Goal: Task Accomplishment & Management: Manage account settings

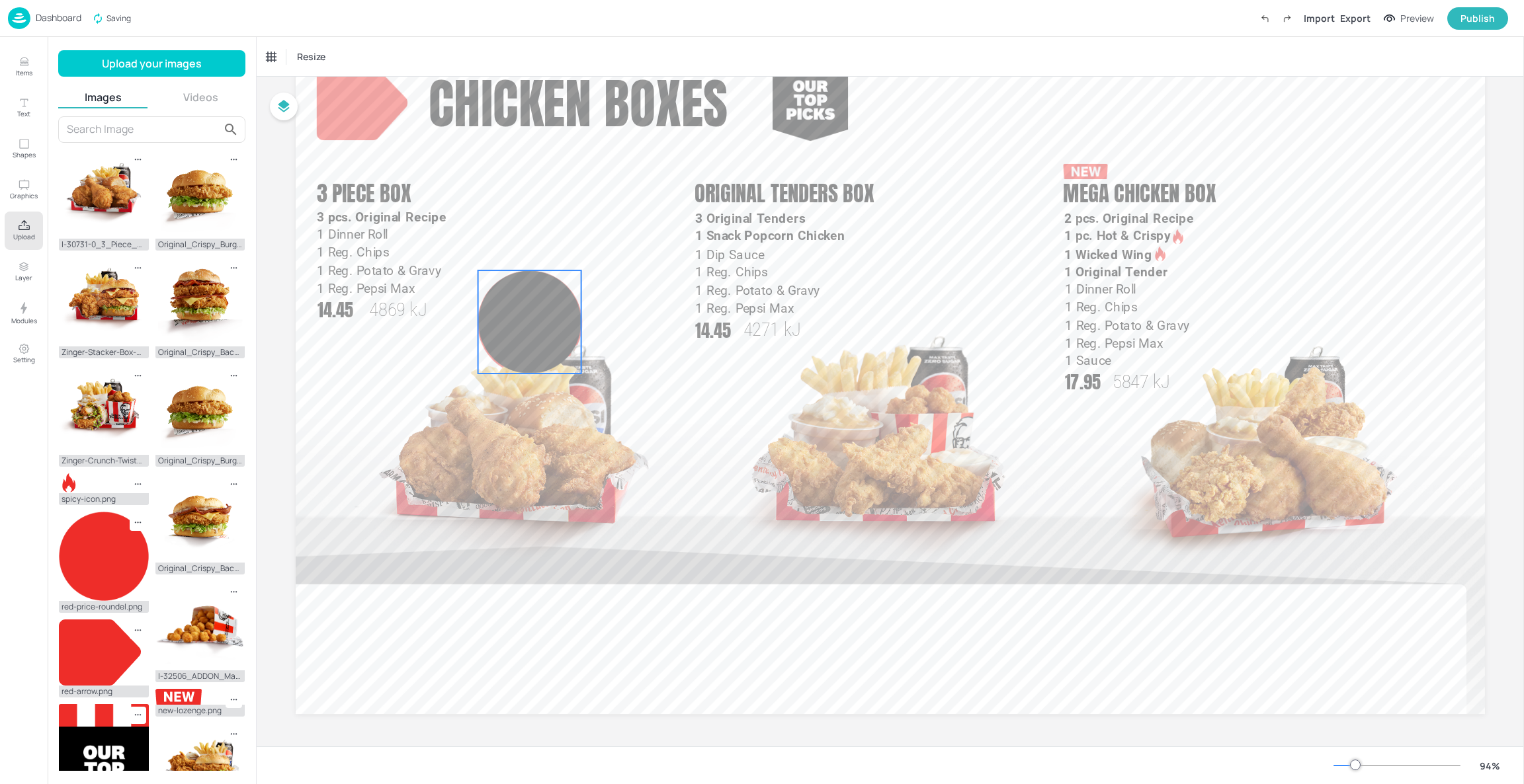
scroll to position [73, 0]
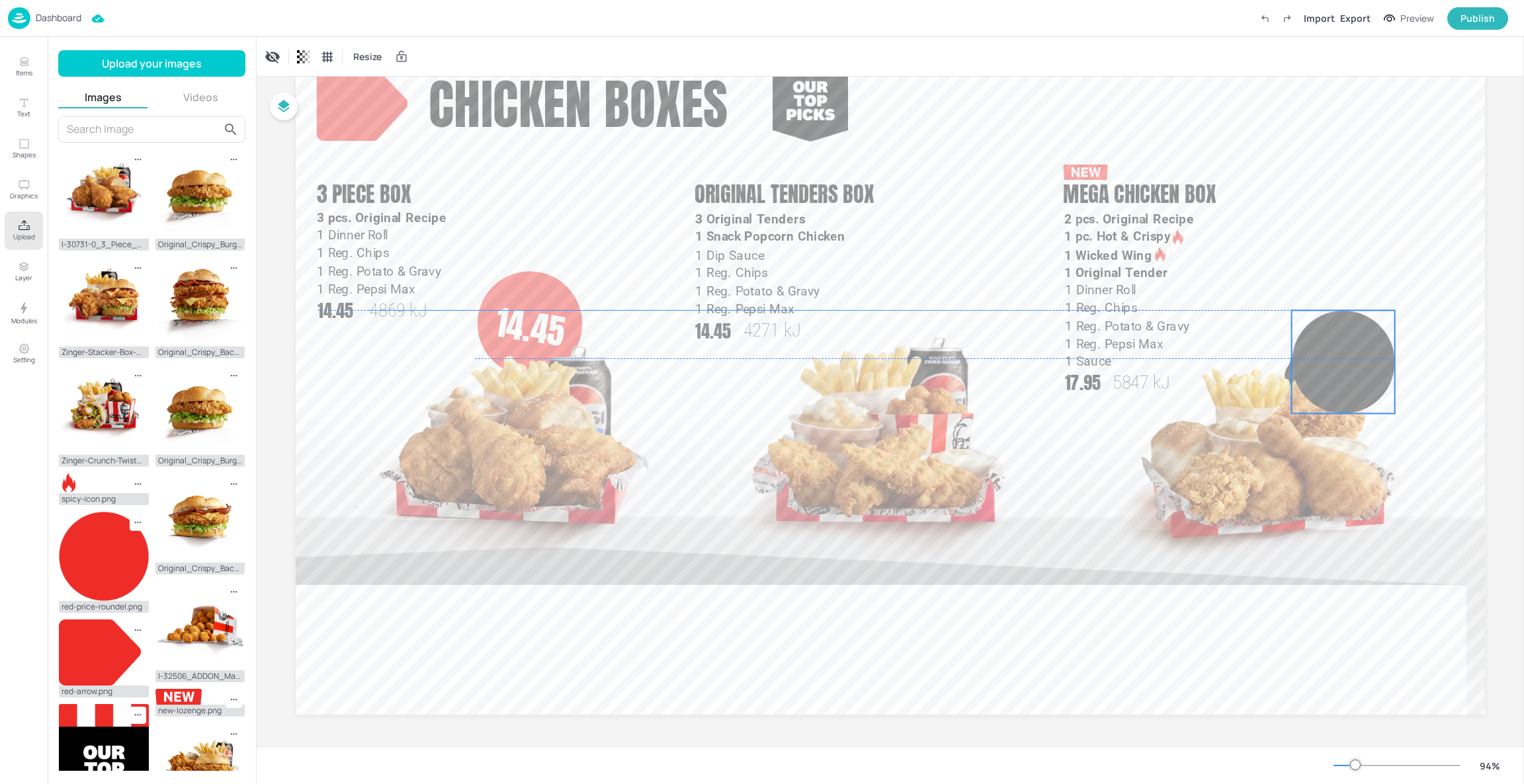
drag, startPoint x: 504, startPoint y: 332, endPoint x: 1317, endPoint y: 371, distance: 813.9
click at [1317, 371] on div at bounding box center [1343, 361] width 103 height 103
click at [14, 51] on button "Items" at bounding box center [24, 66] width 39 height 39
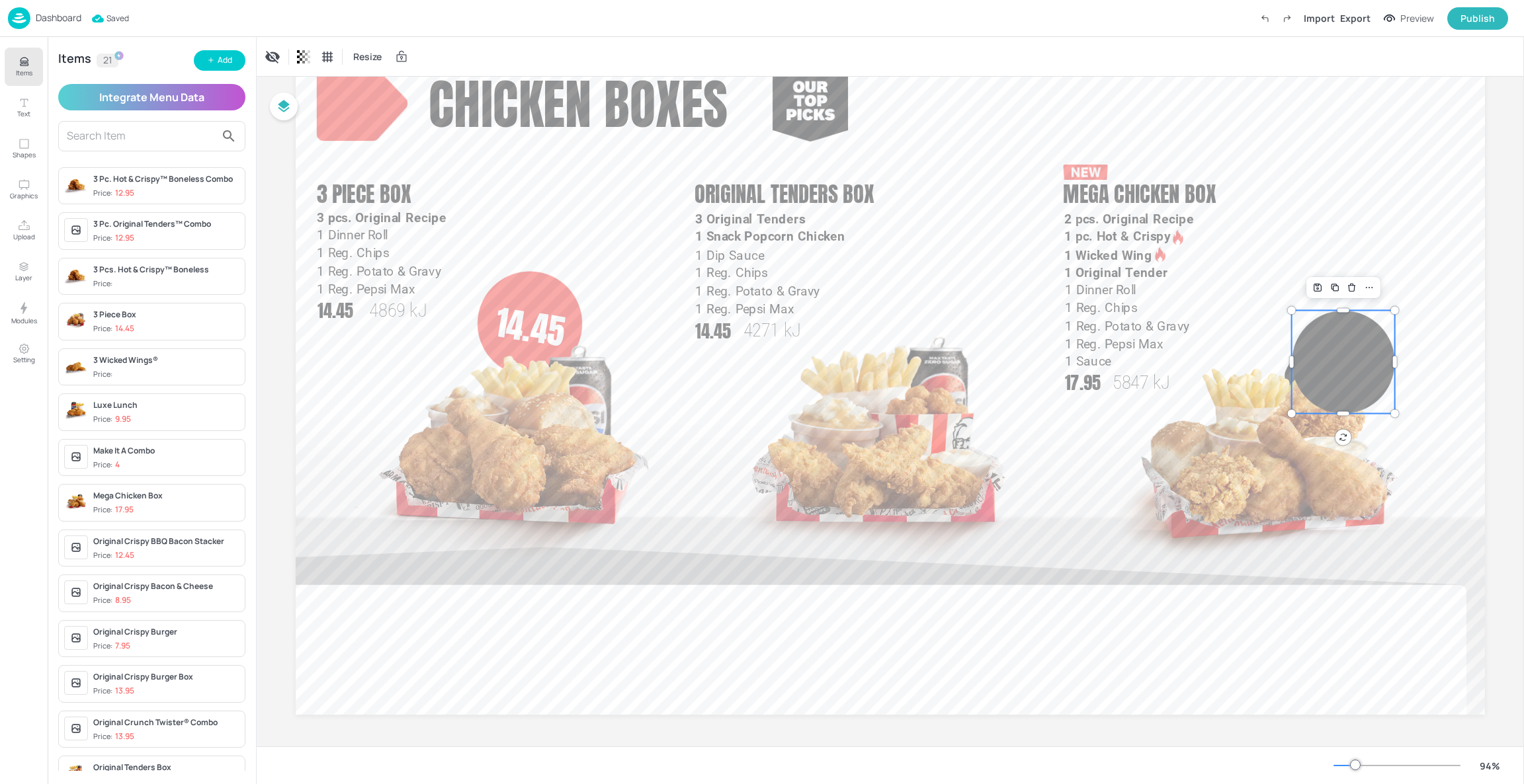
click at [31, 13] on div "Dashboard" at bounding box center [44, 18] width 73 height 22
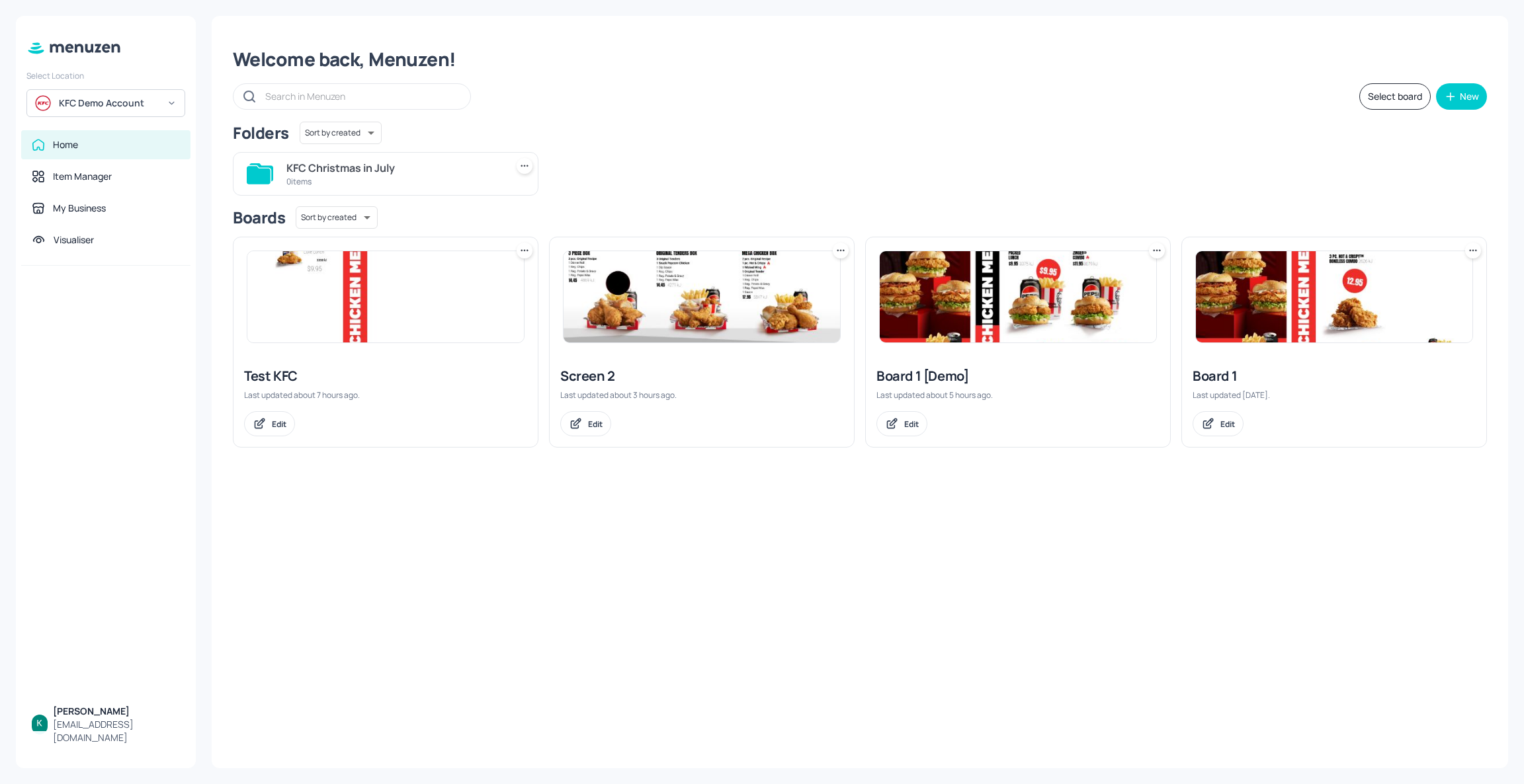
click at [129, 107] on div "KFC Demo Account" at bounding box center [109, 103] width 100 height 13
click at [168, 276] on div "See All" at bounding box center [105, 278] width 145 height 10
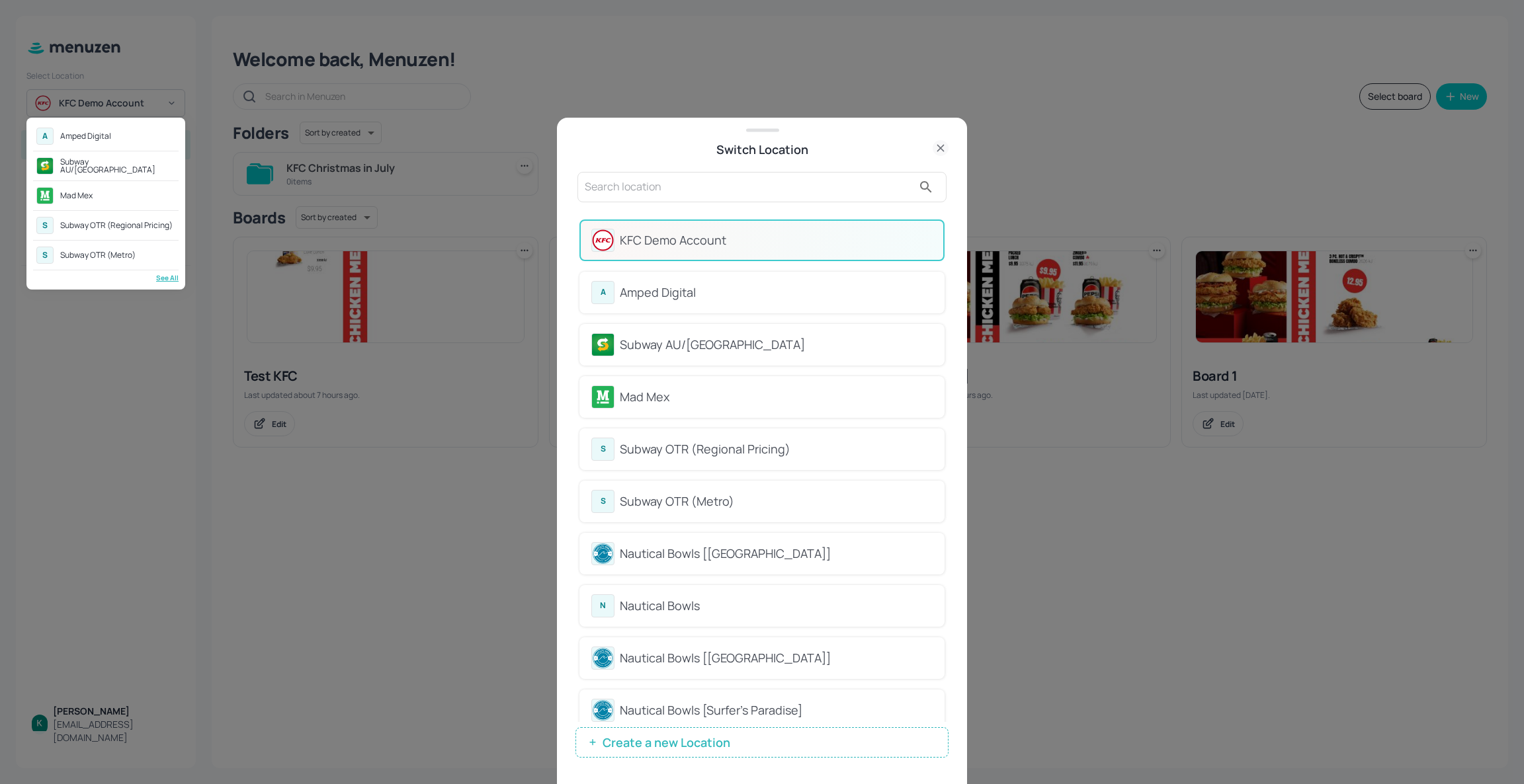
click at [684, 546] on div at bounding box center [762, 392] width 1524 height 784
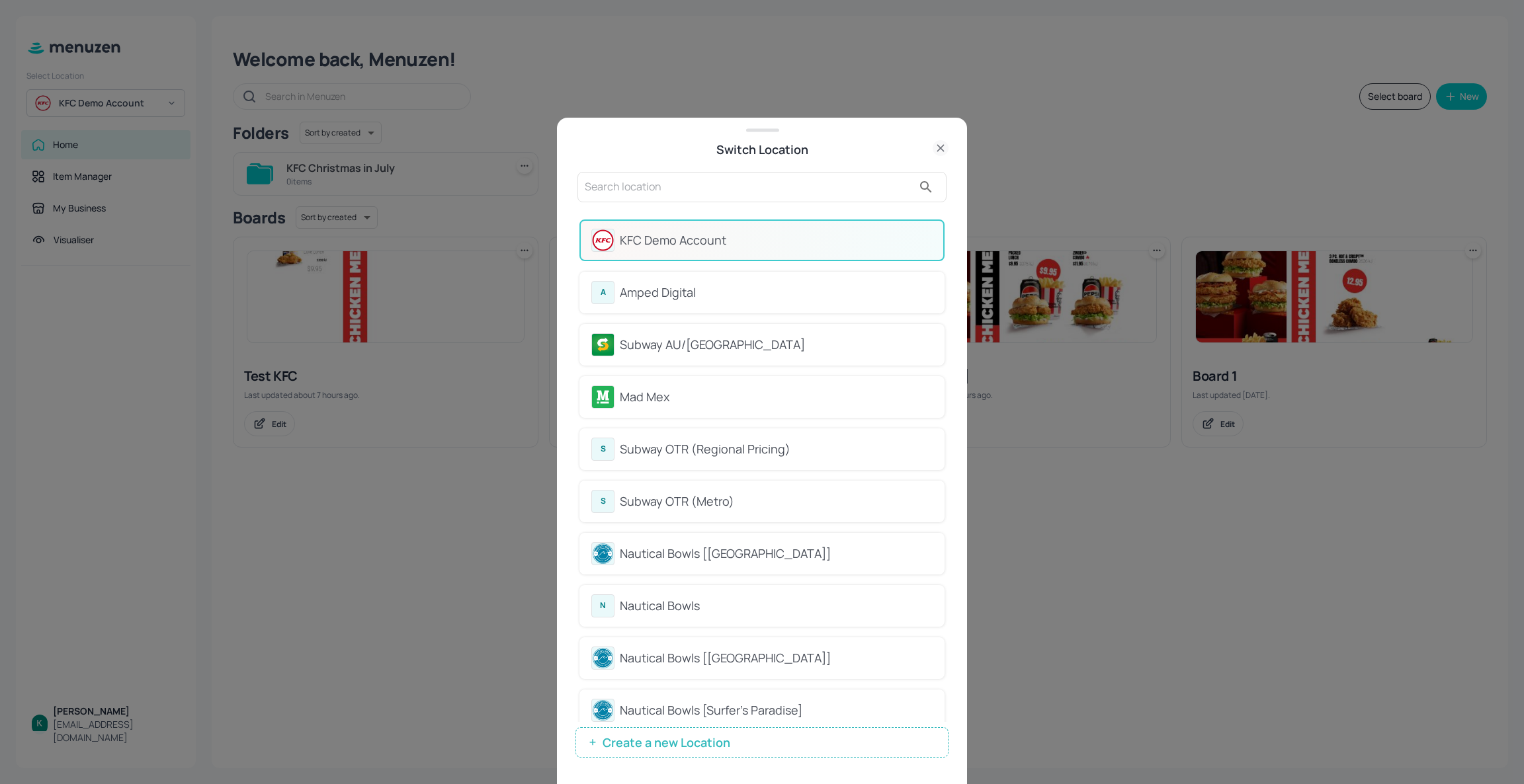
click at [666, 546] on div "Nautical Bowls [[GEOGRAPHIC_DATA]]" at bounding box center [776, 554] width 313 height 18
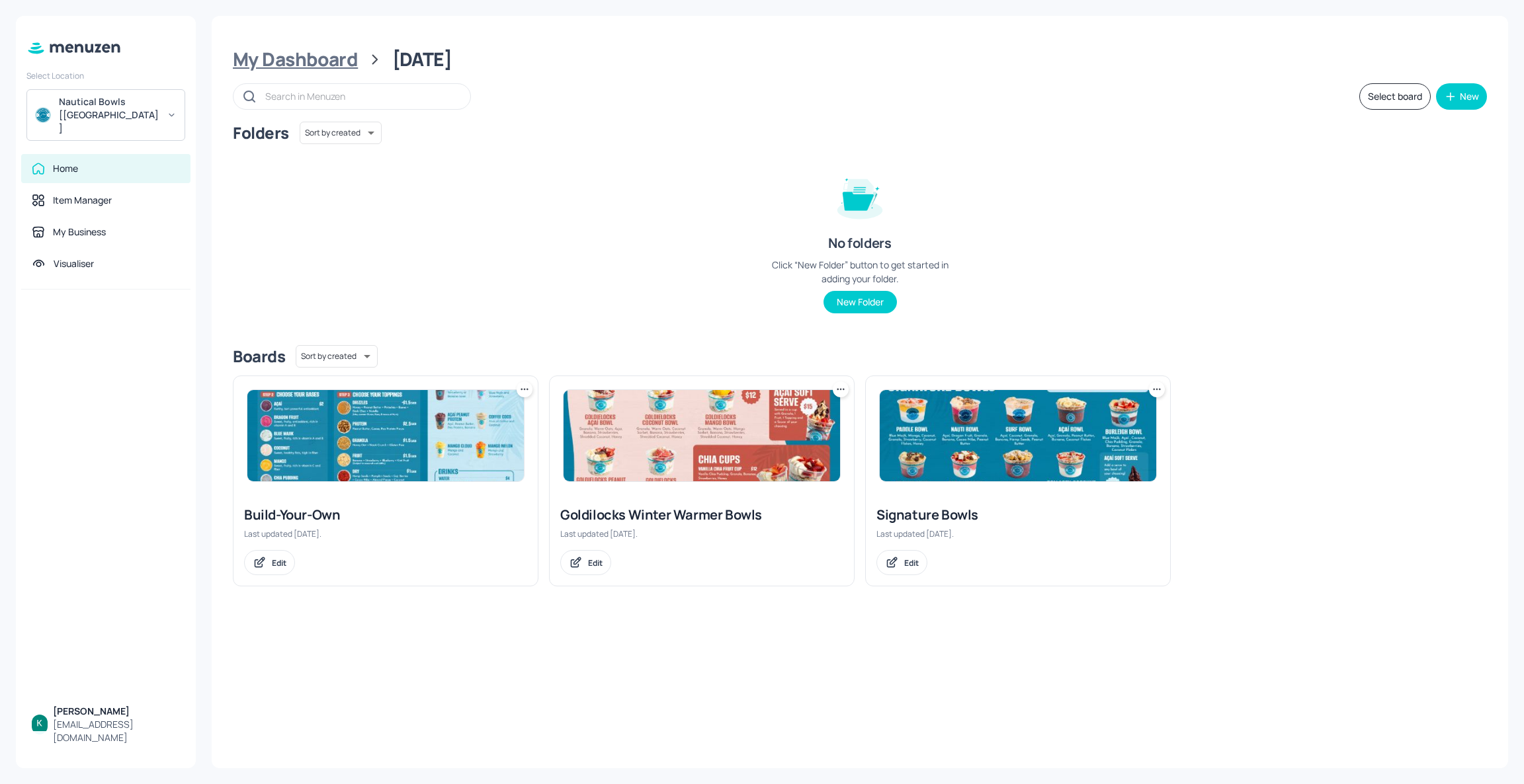
click at [322, 49] on div "My Dashboard" at bounding box center [295, 59] width 125 height 24
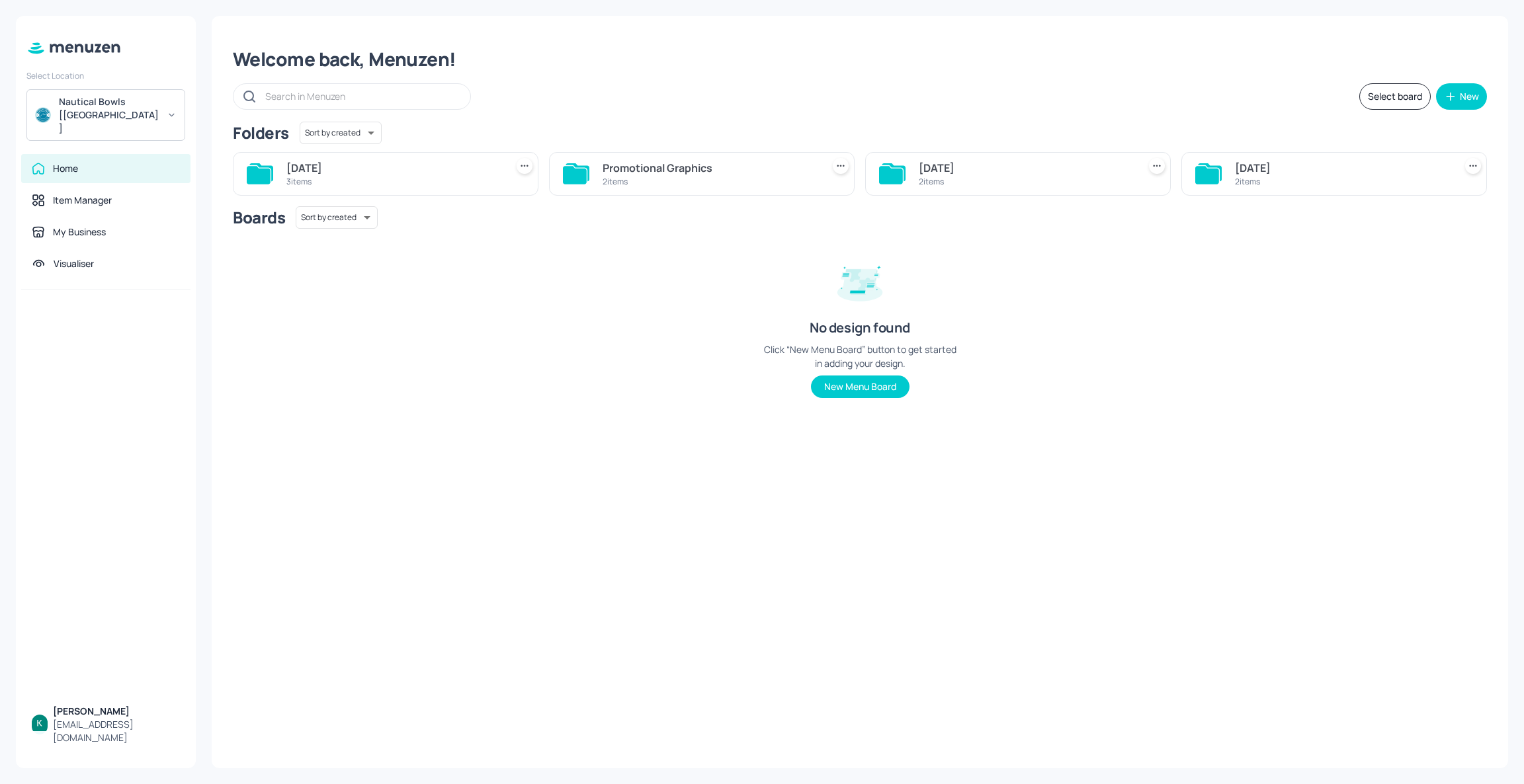
click at [424, 174] on div "[DATE]" at bounding box center [393, 168] width 214 height 16
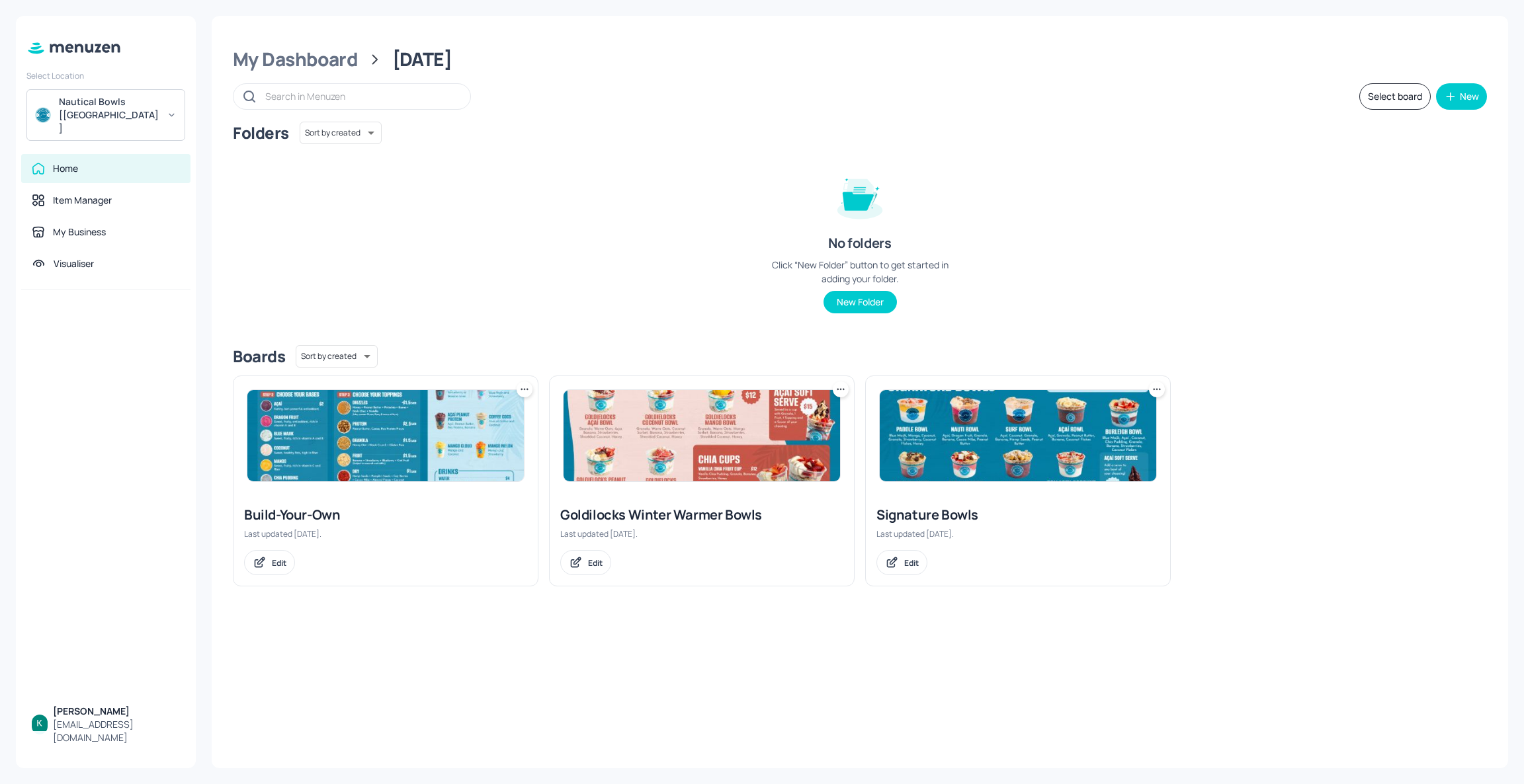
click at [742, 506] on div "Goldilocks Winter Warmer Bowls Last updated [DATE]. Edit" at bounding box center [702, 541] width 304 height 91
click at [741, 517] on div "Goldilocks Winter Warmer Bowls" at bounding box center [701, 514] width 283 height 19
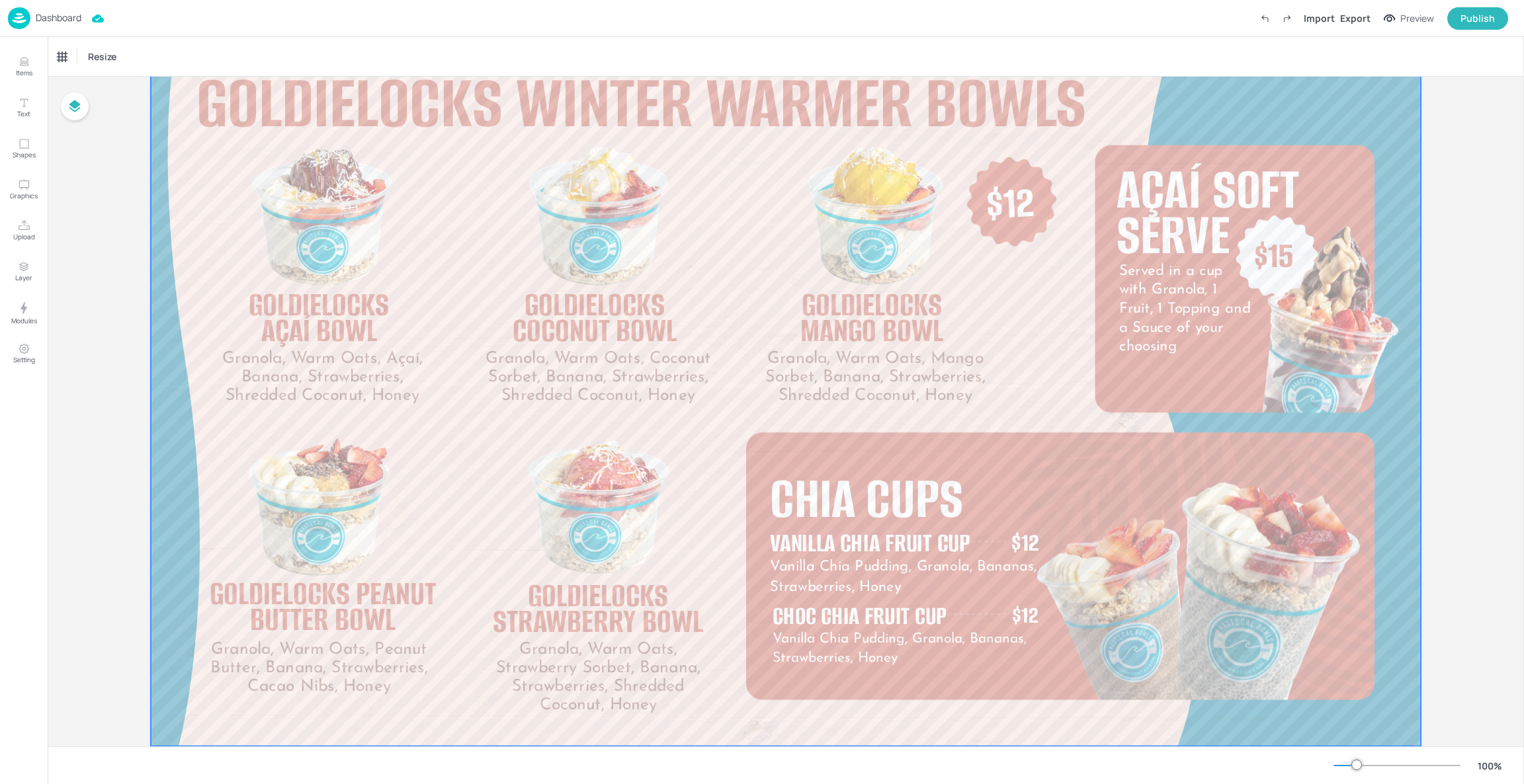
scroll to position [88, 0]
click at [1092, 386] on div at bounding box center [786, 388] width 1270 height 714
click at [1088, 382] on div at bounding box center [786, 388] width 1270 height 714
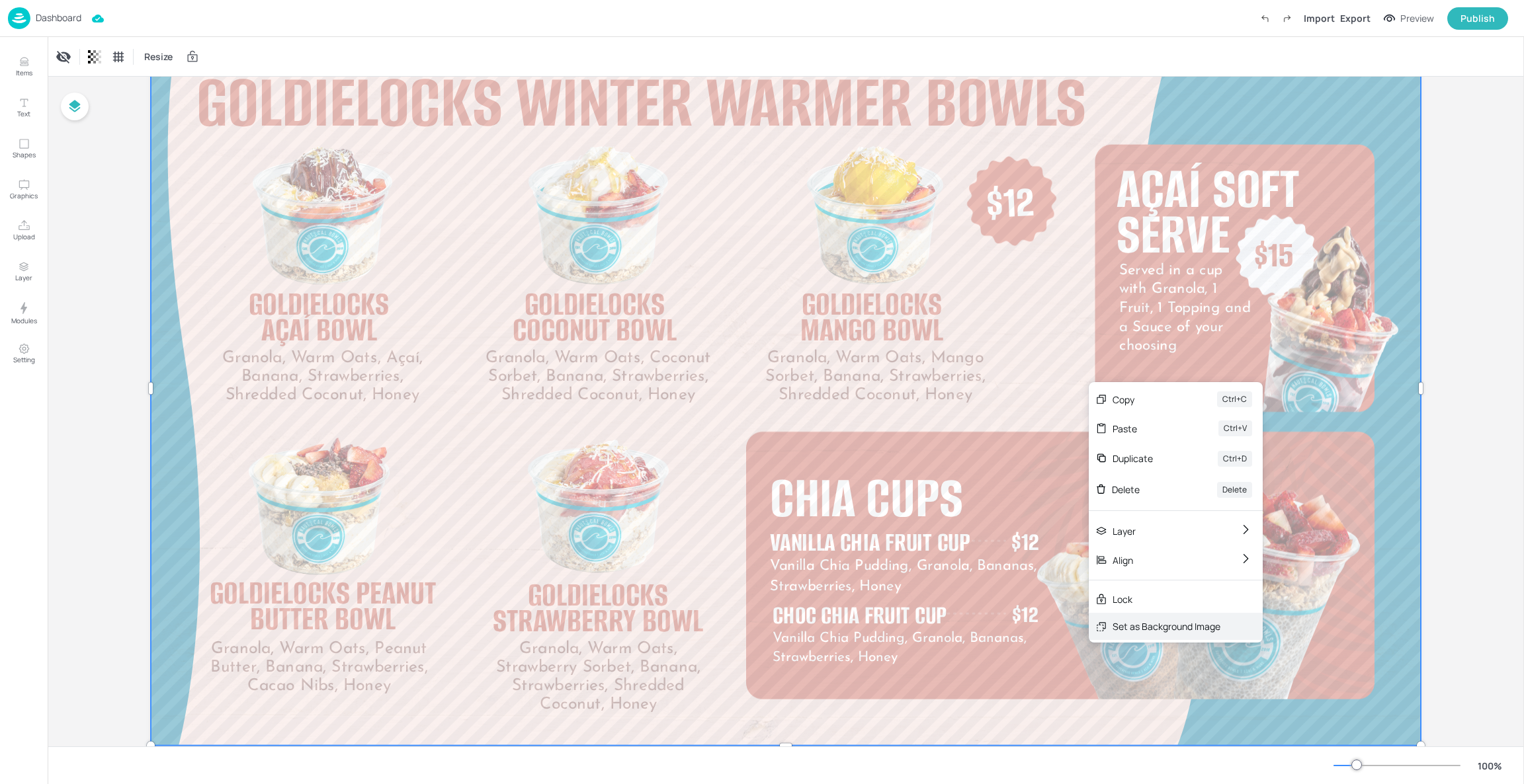
click at [1141, 621] on div "Set as Background Image" at bounding box center [1165, 627] width 108 height 14
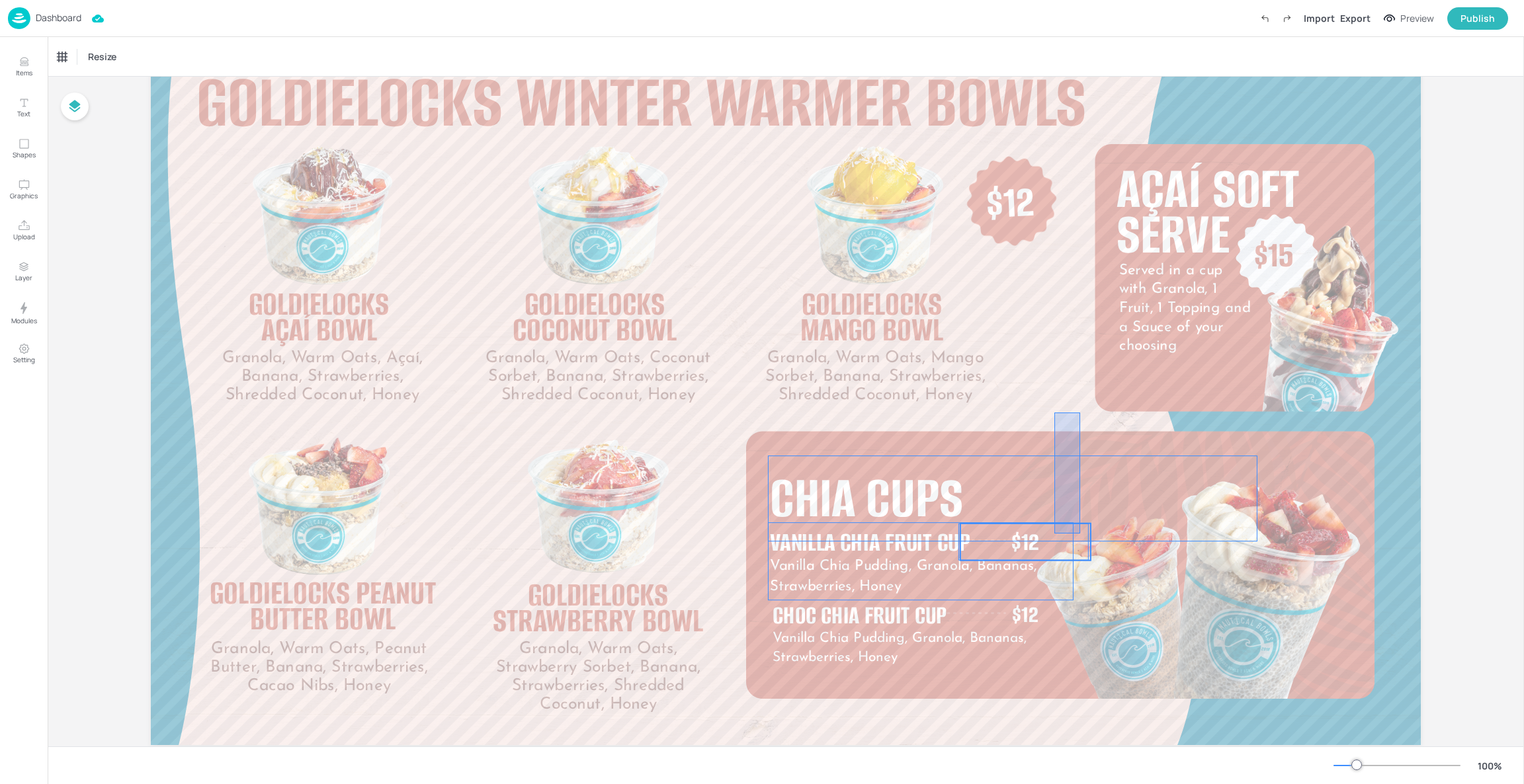
drag, startPoint x: 1081, startPoint y: 413, endPoint x: 1055, endPoint y: 531, distance: 120.8
click at [1055, 31] on div "Granola, Warm Oats, Açaí, Banana, Strawberries, Shredded Coconut, Honey Goldiel…" at bounding box center [786, 31] width 1270 height 0
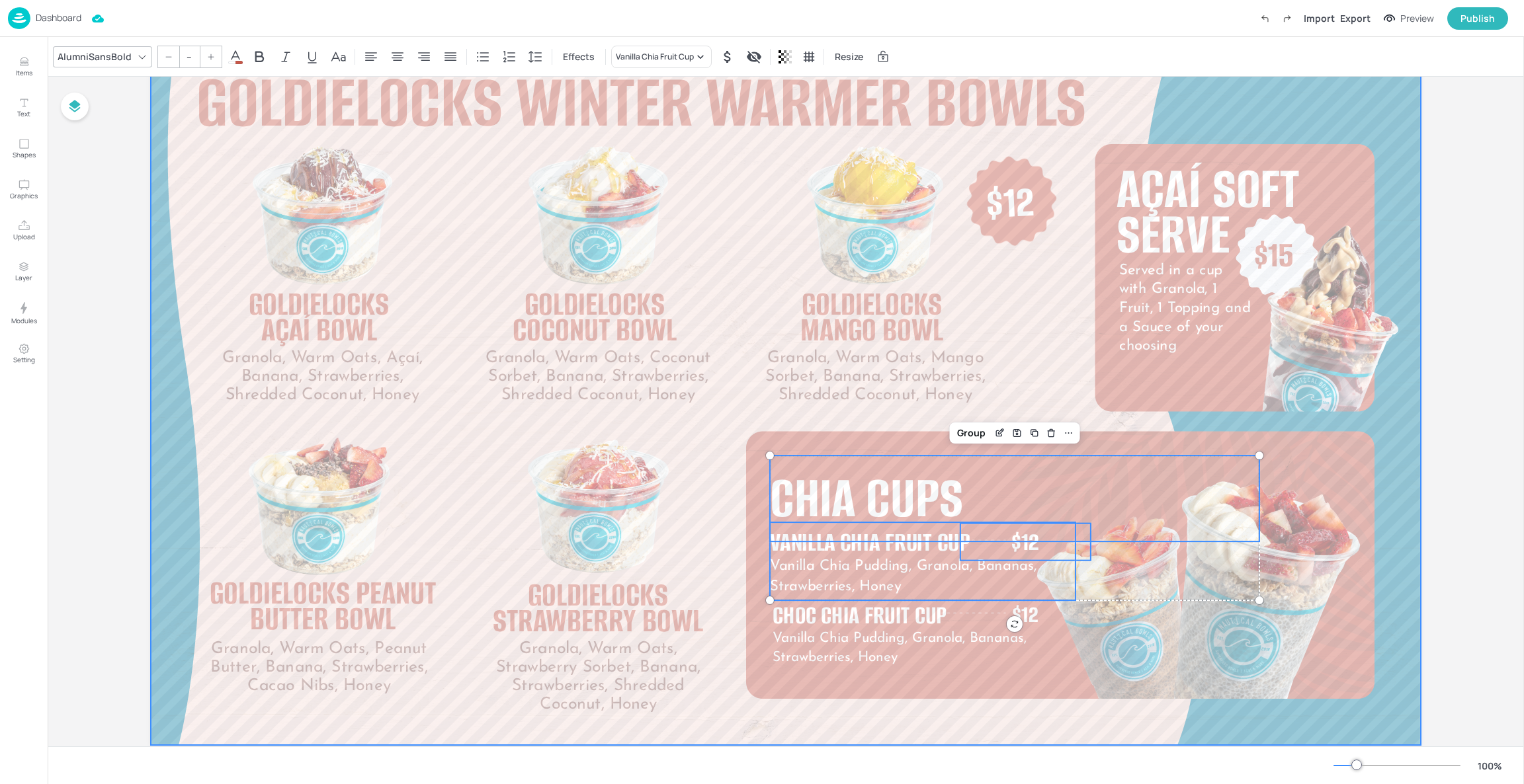
click at [1085, 405] on div at bounding box center [786, 387] width 1270 height 714
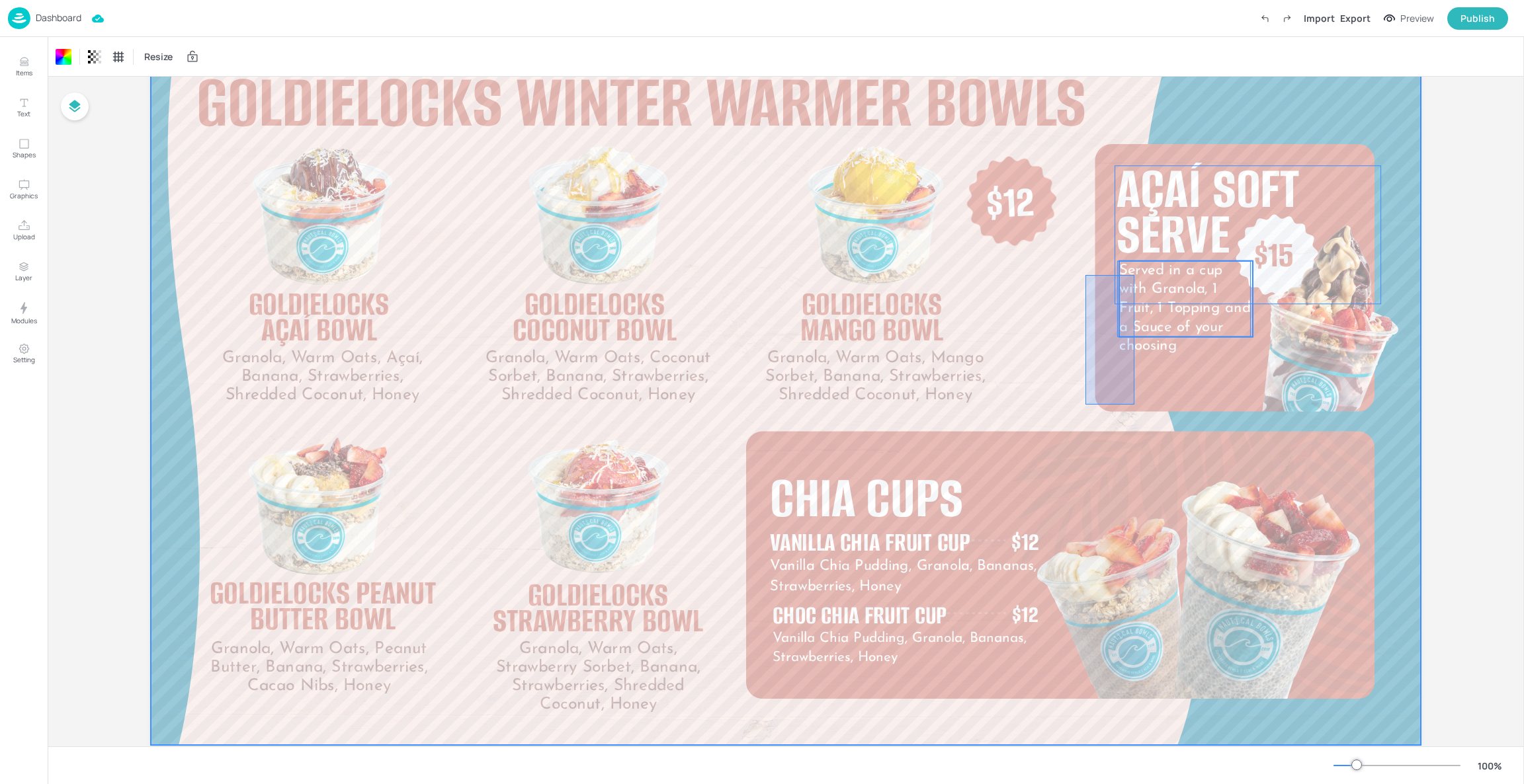
drag, startPoint x: 1085, startPoint y: 405, endPoint x: 1133, endPoint y: 280, distance: 133.9
click at [1133, 31] on div "Granola, Warm Oats, Açaí, Banana, Strawberries, Shredded Coconut, Honey Goldiel…" at bounding box center [786, 31] width 1270 height 0
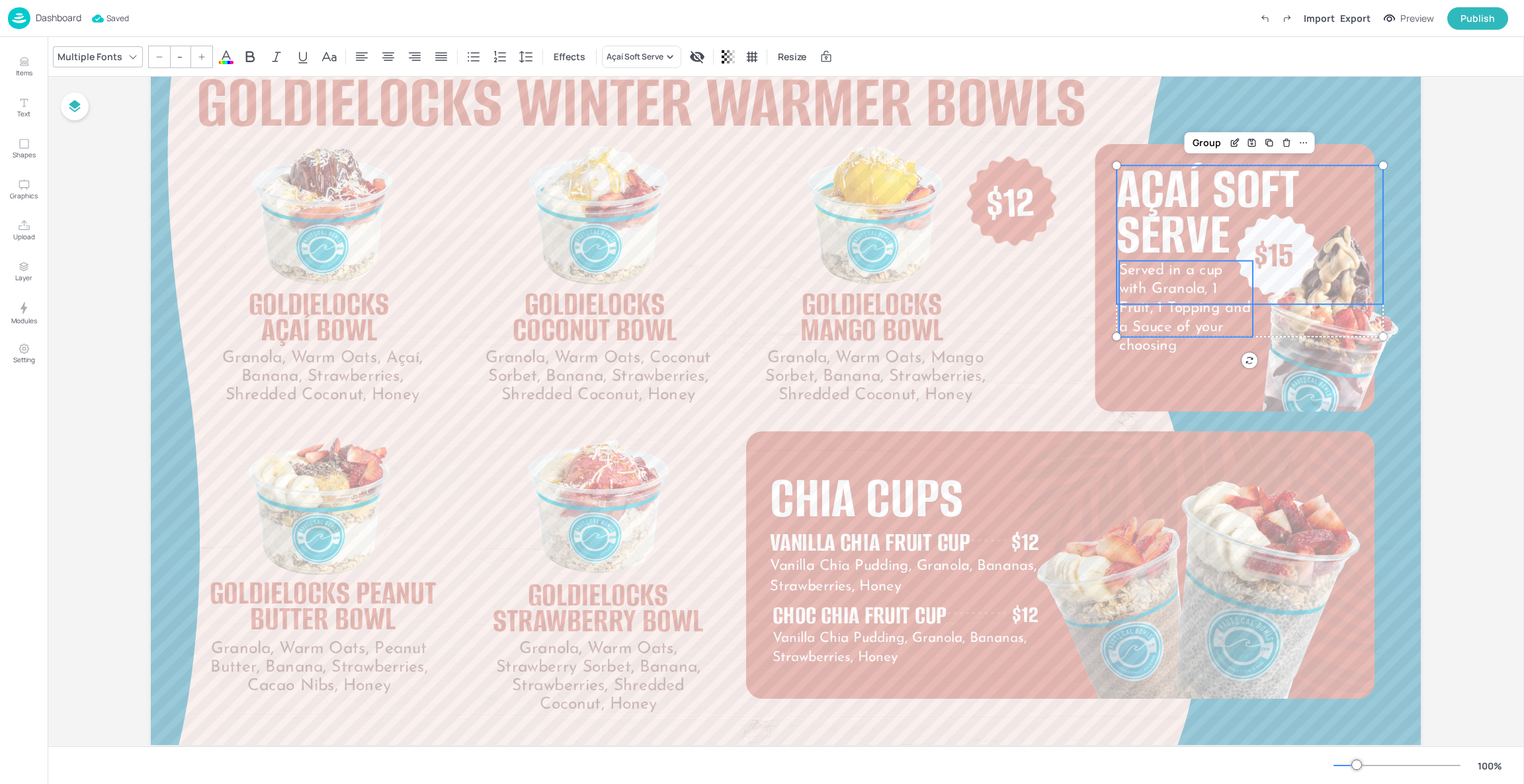
click at [1419, 455] on div "Board Goldilocks Winter Warmer Bowls Granola, Warm Oats, Açaí, Banana, Strawber…" at bounding box center [785, 384] width 1344 height 790
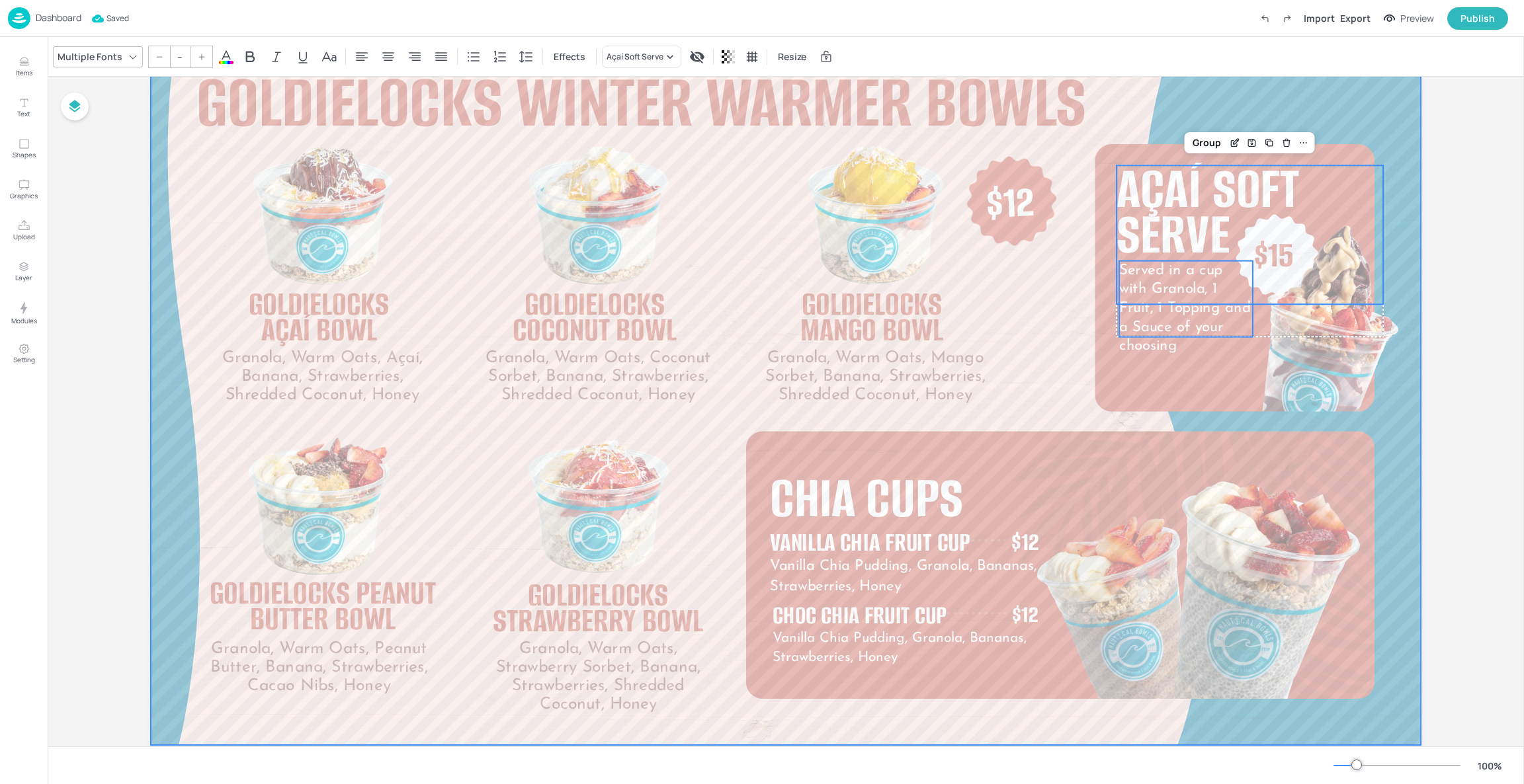
click at [1415, 455] on div at bounding box center [786, 387] width 1270 height 714
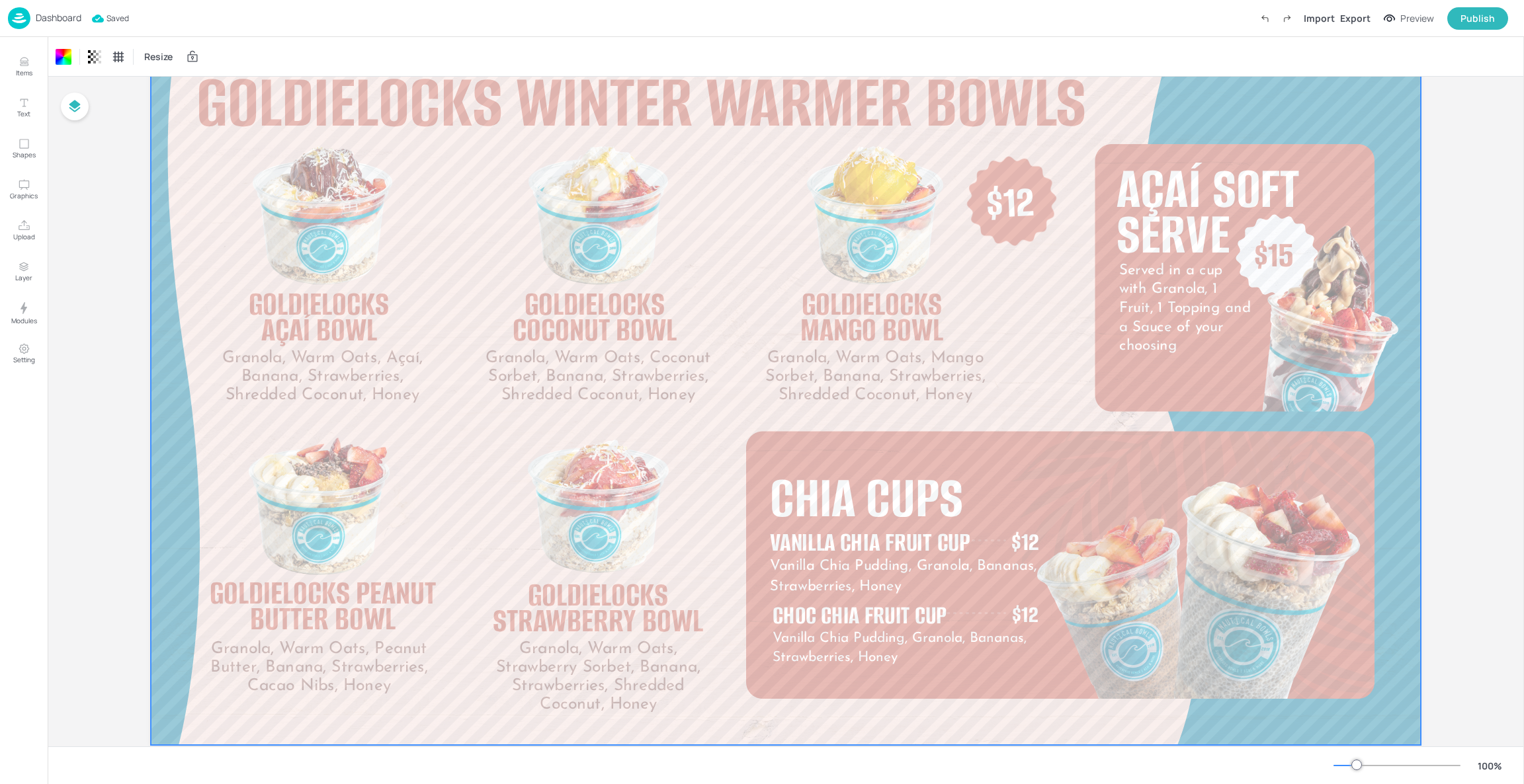
click at [1401, 447] on div at bounding box center [786, 387] width 1270 height 714
click at [1372, 454] on div "Set Background as Image Layer" at bounding box center [1302, 463] width 200 height 27
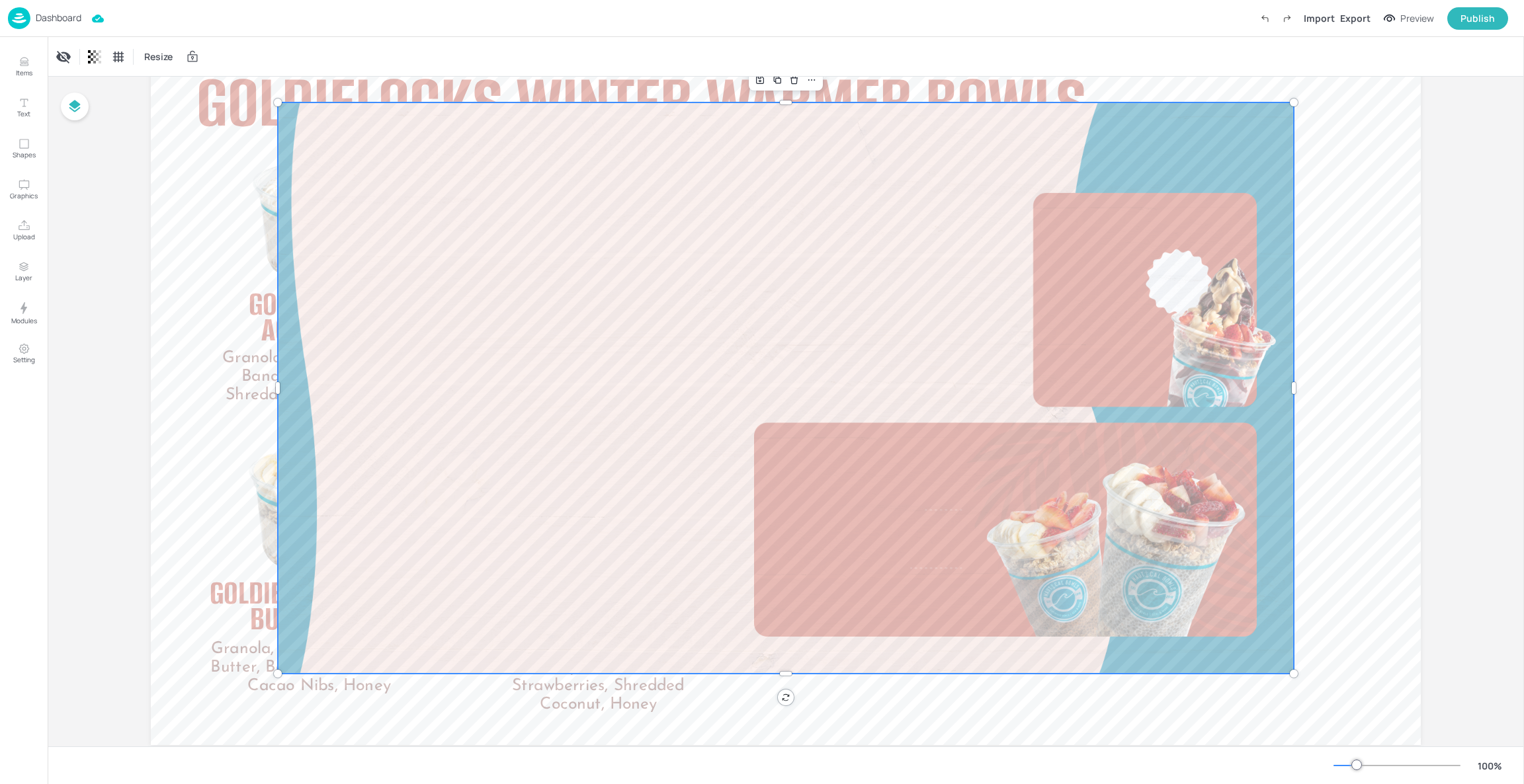
drag, startPoint x: 932, startPoint y: 465, endPoint x: 855, endPoint y: 486, distance: 79.8
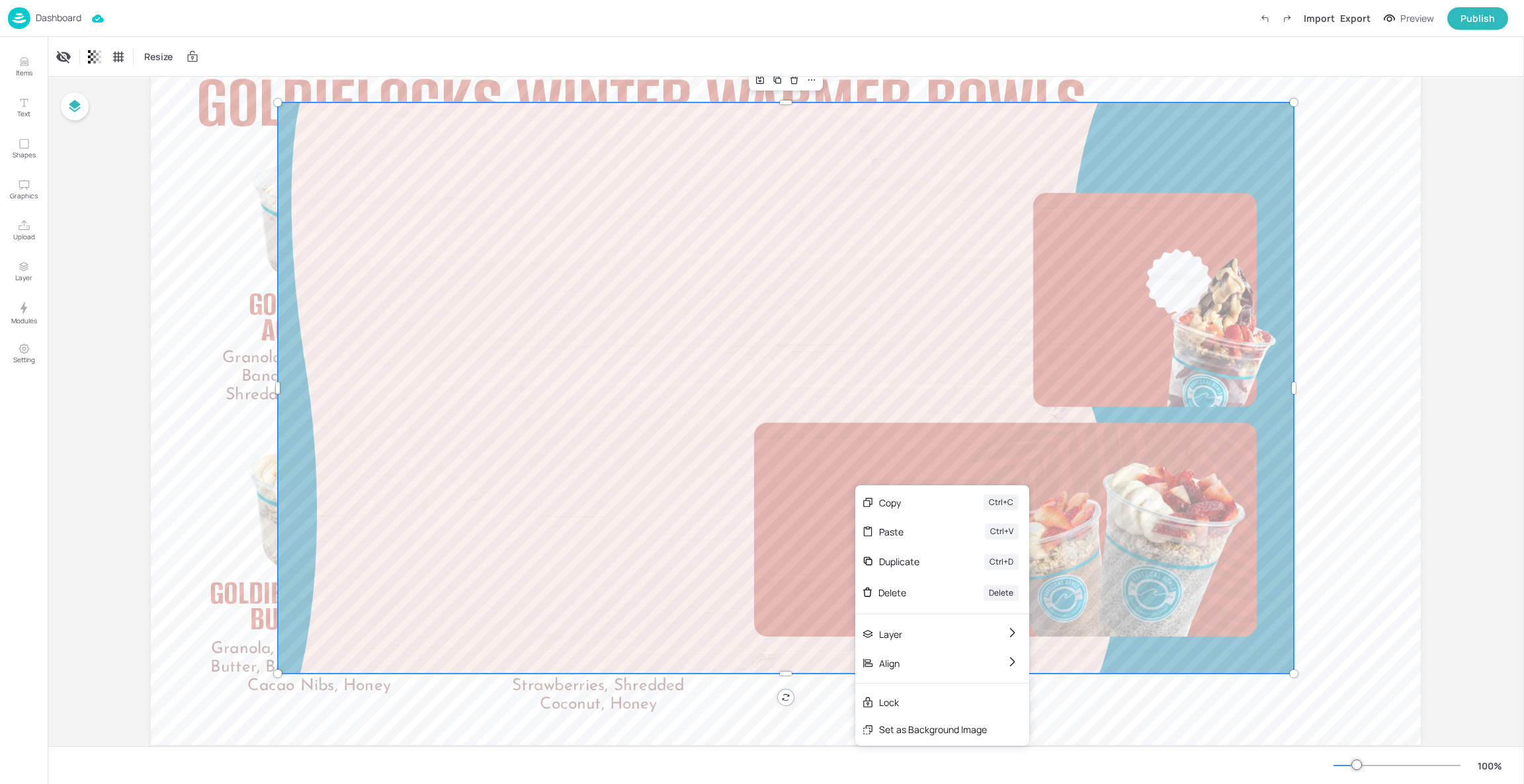
click at [880, 406] on div at bounding box center [785, 388] width 1016 height 572
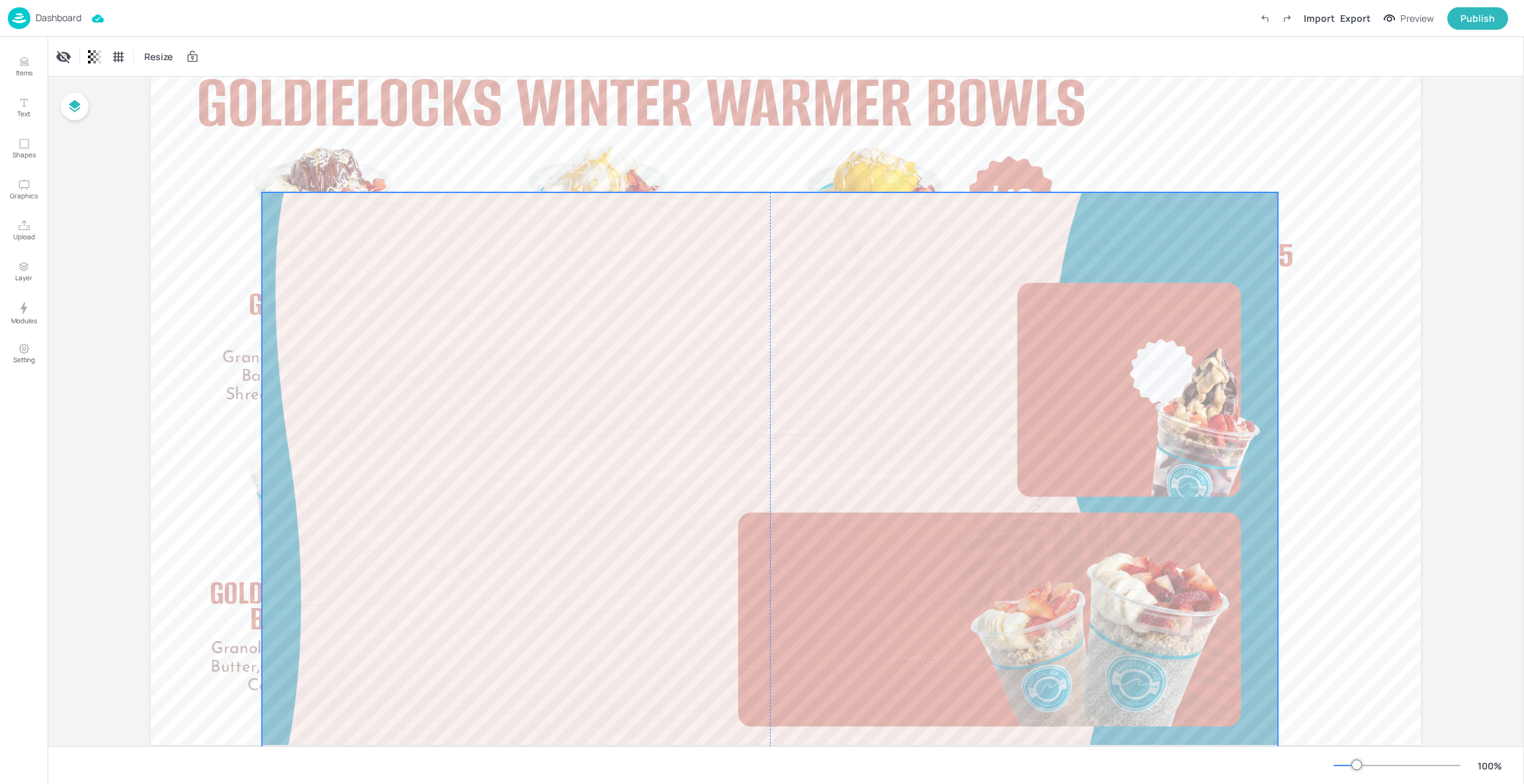
click at [866, 482] on div at bounding box center [769, 478] width 1016 height 572
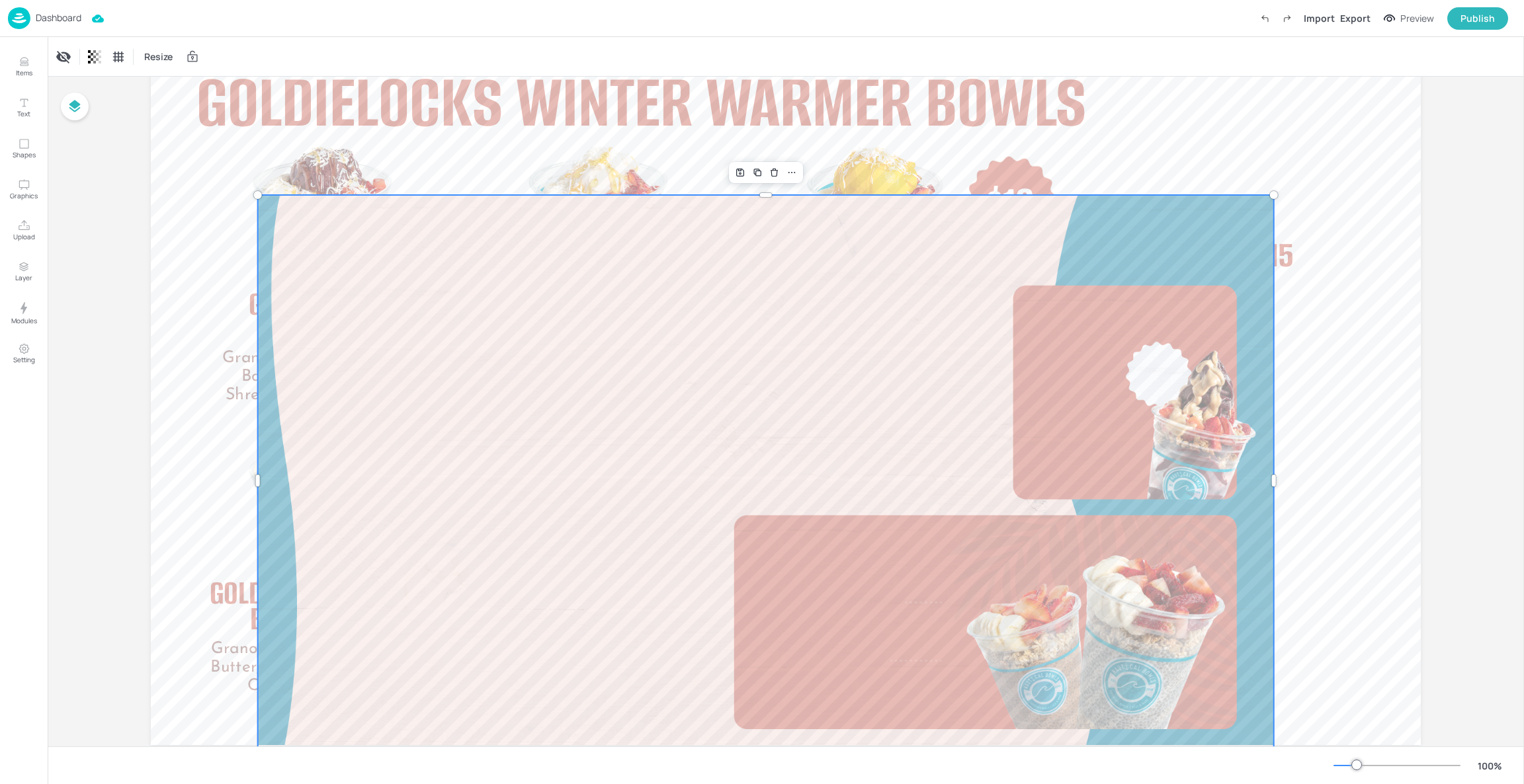
drag, startPoint x: 866, startPoint y: 482, endPoint x: 888, endPoint y: 393, distance: 91.7
click at [769, 401] on div at bounding box center [765, 481] width 1016 height 572
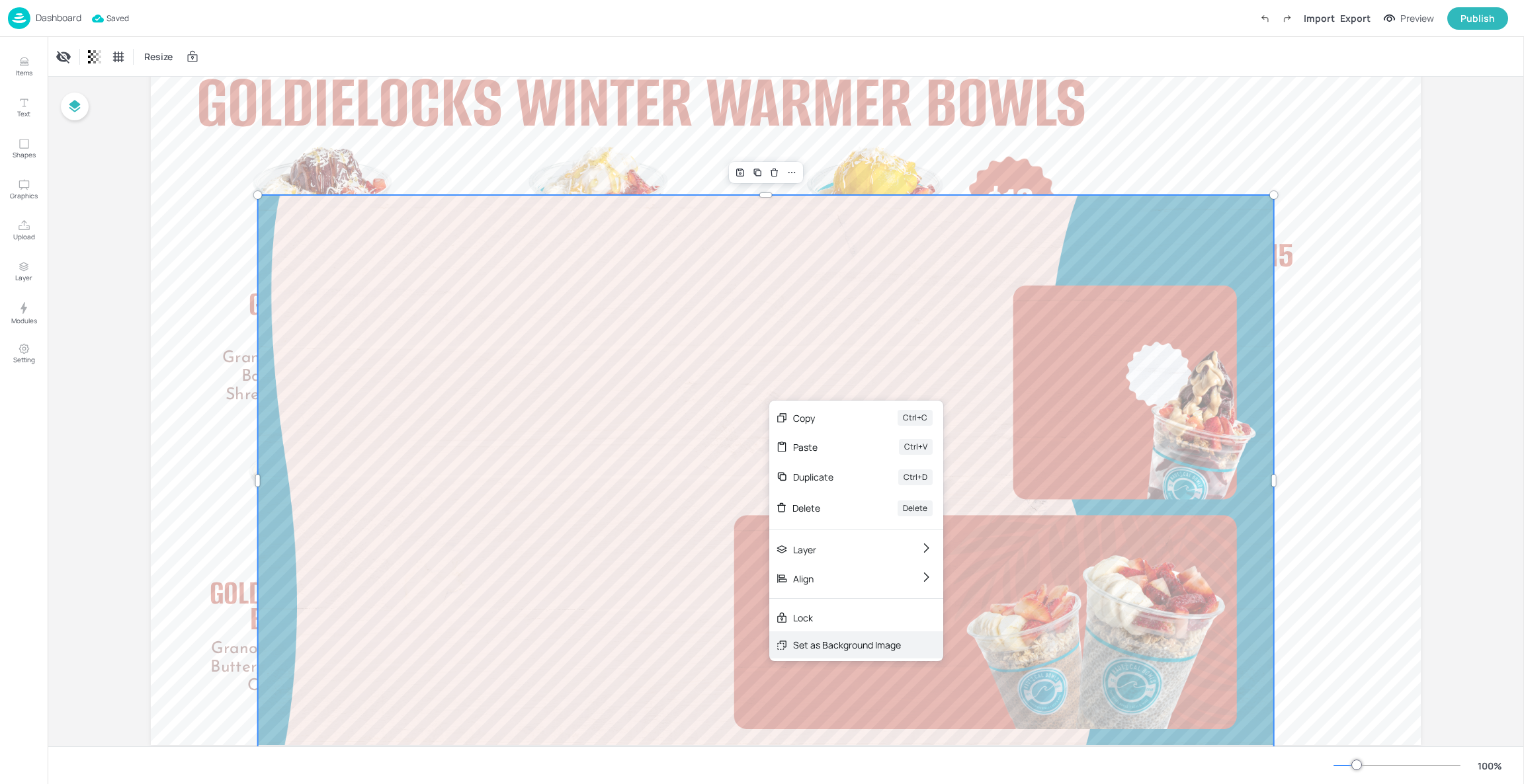
click at [867, 642] on div "Set as Background Image" at bounding box center [846, 645] width 108 height 14
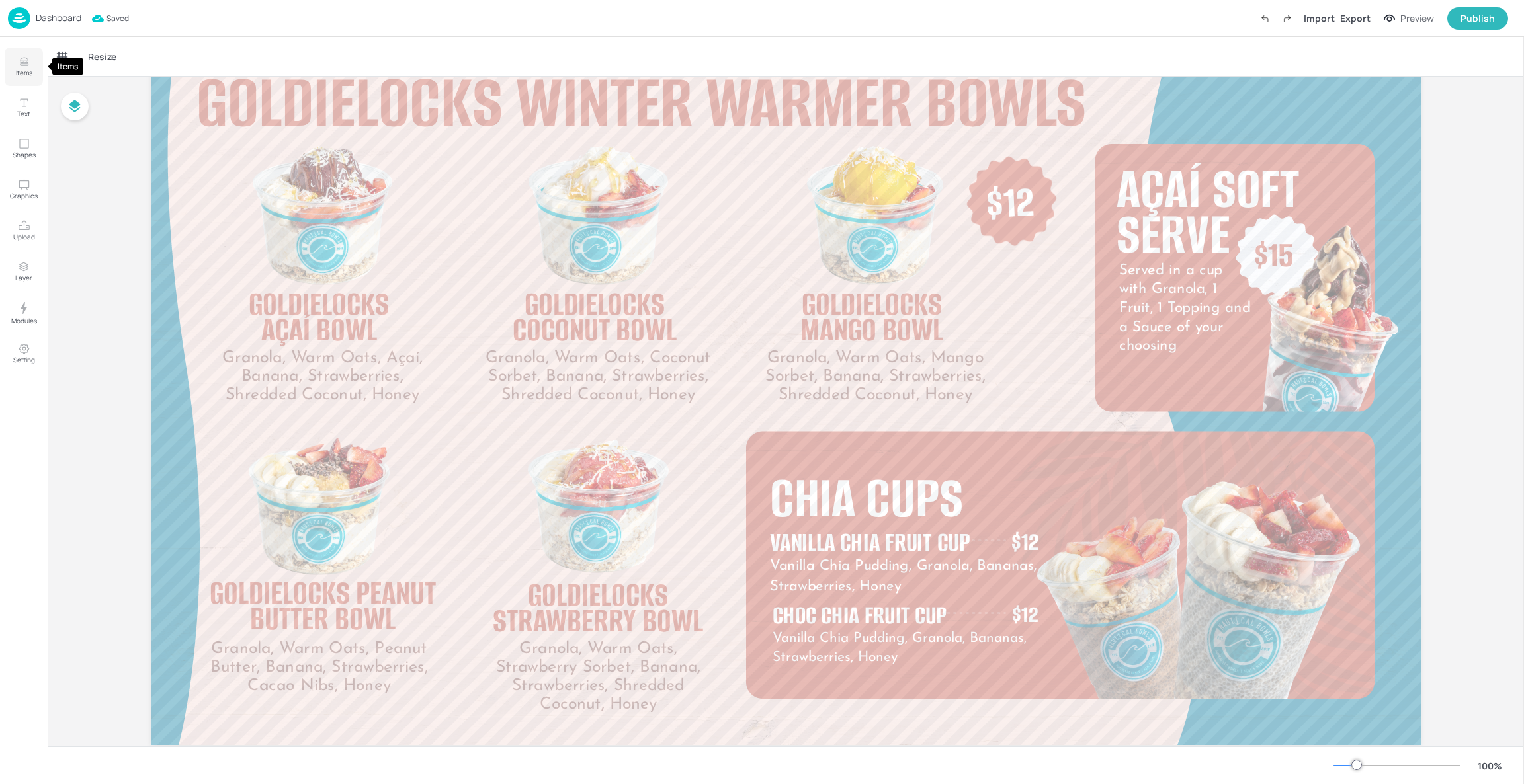
click at [26, 65] on icon "Items" at bounding box center [24, 61] width 13 height 13
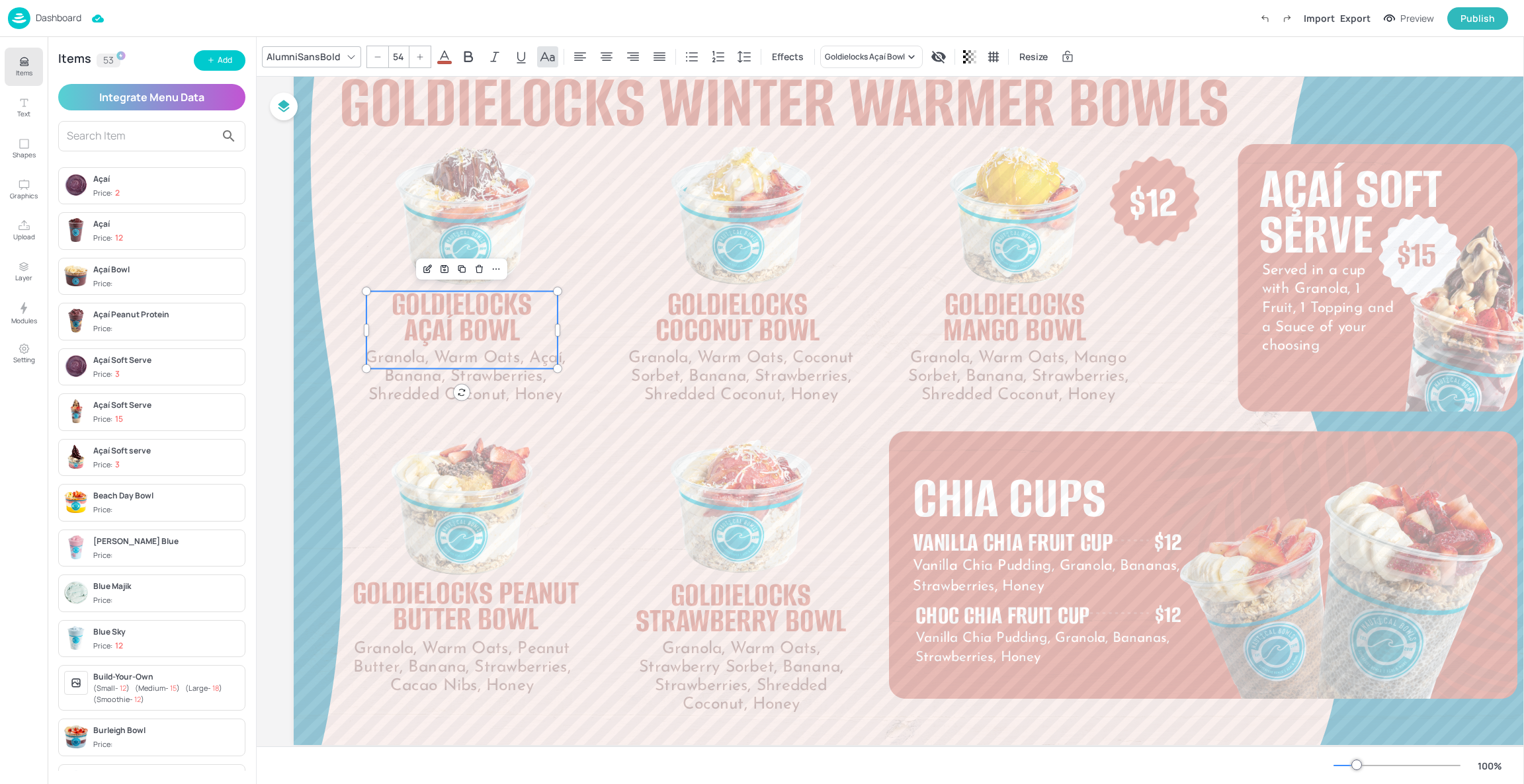
click at [467, 327] on span "Goldielocks Açaí Bowl" at bounding box center [461, 317] width 140 height 69
click at [428, 264] on icon "Edit Item" at bounding box center [427, 269] width 11 height 11
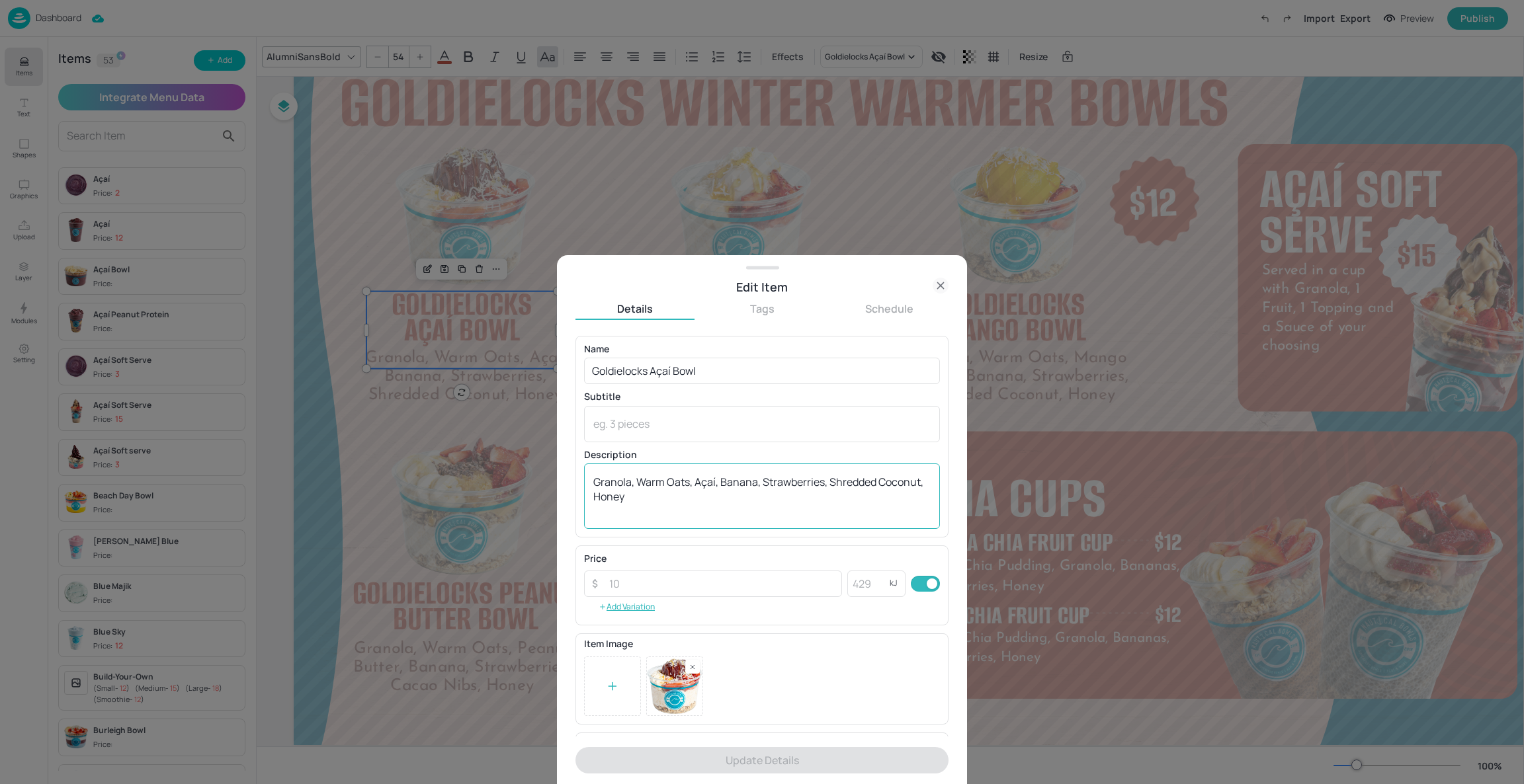
scroll to position [84, 0]
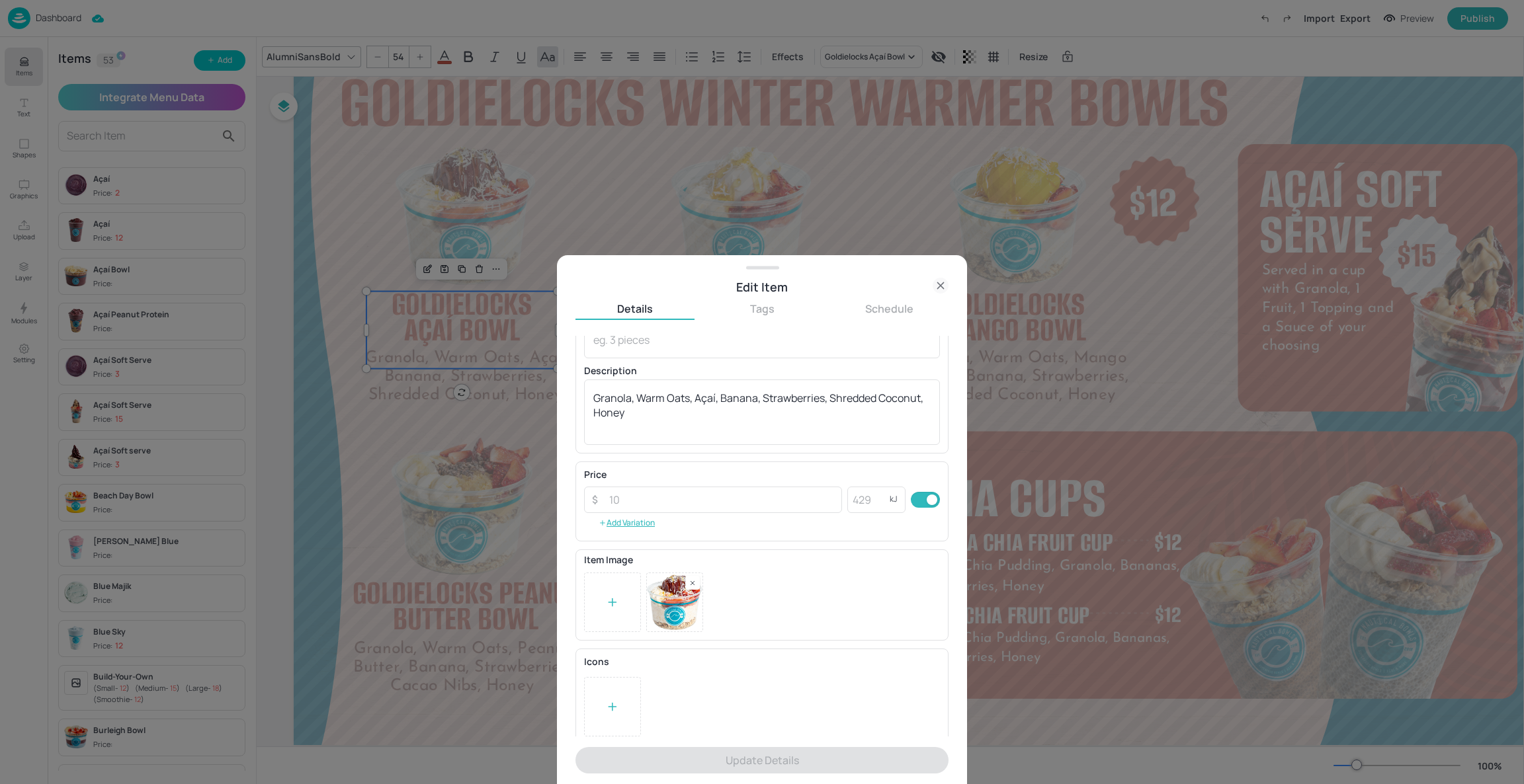
click at [1094, 408] on div at bounding box center [762, 392] width 1524 height 784
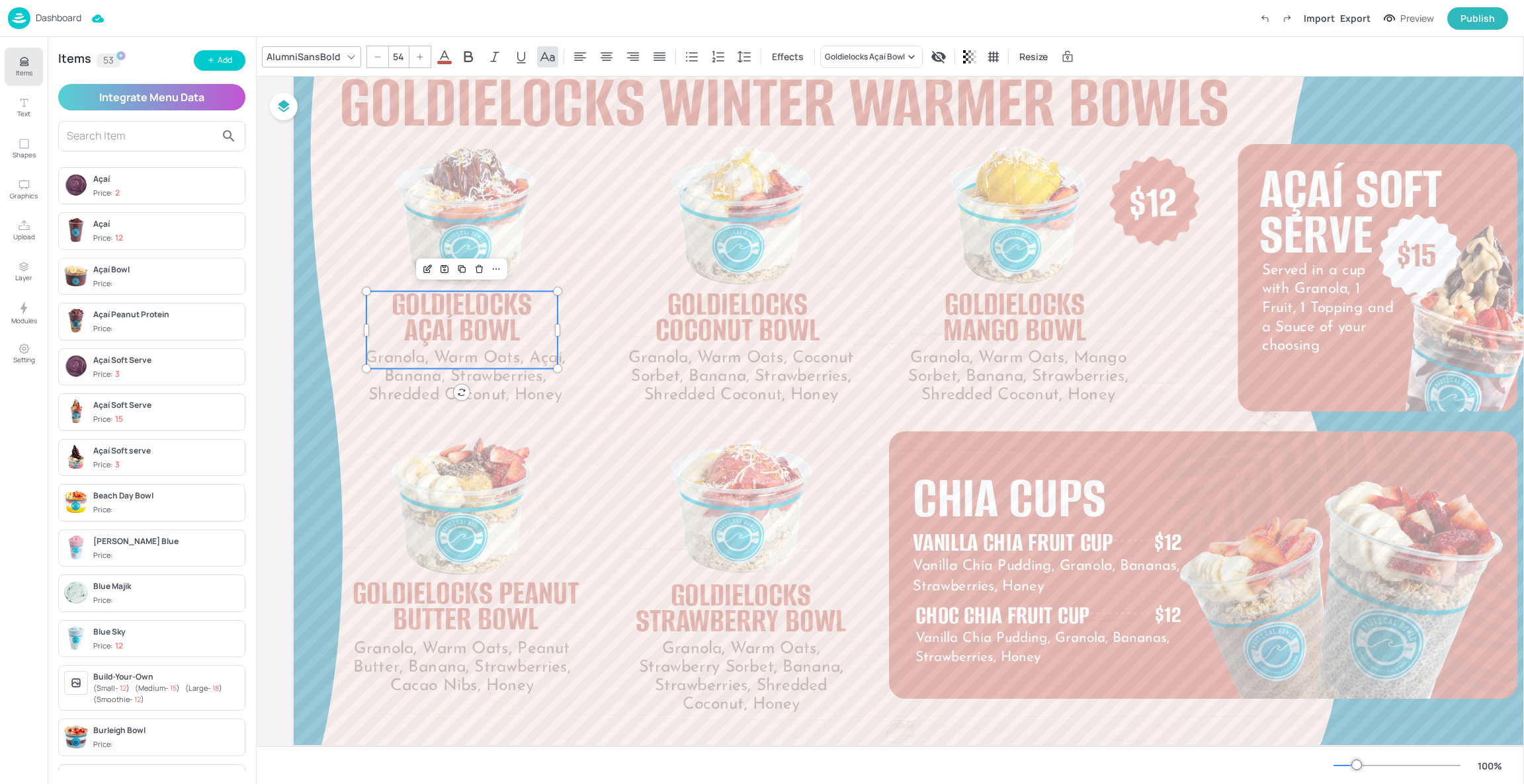
click at [162, 418] on span "Price: 15" at bounding box center [166, 419] width 146 height 11
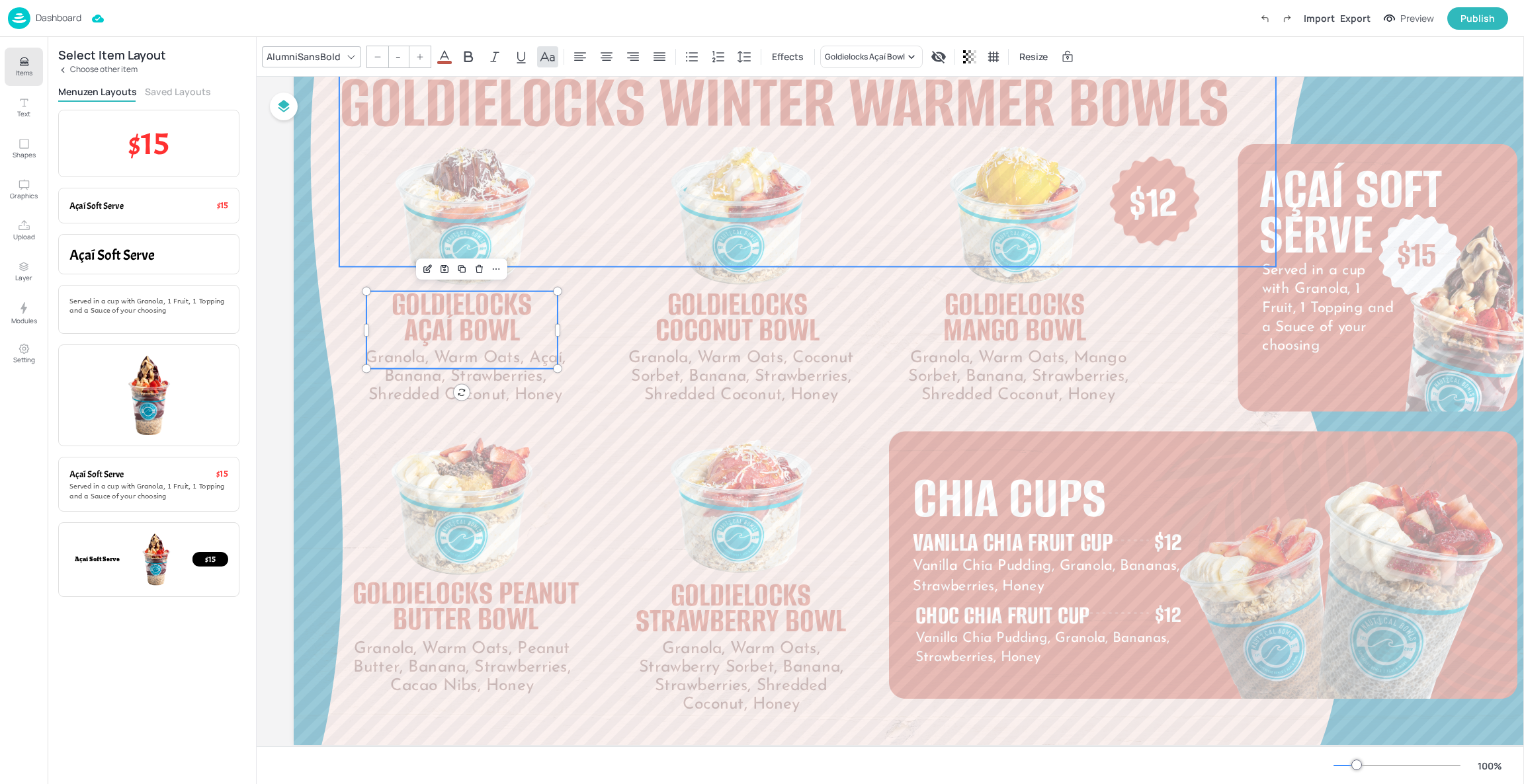
type input "117.8"
click at [474, 216] on div "Goldielocks Winter Warmer Bowls" at bounding box center [808, 157] width 936 height 218
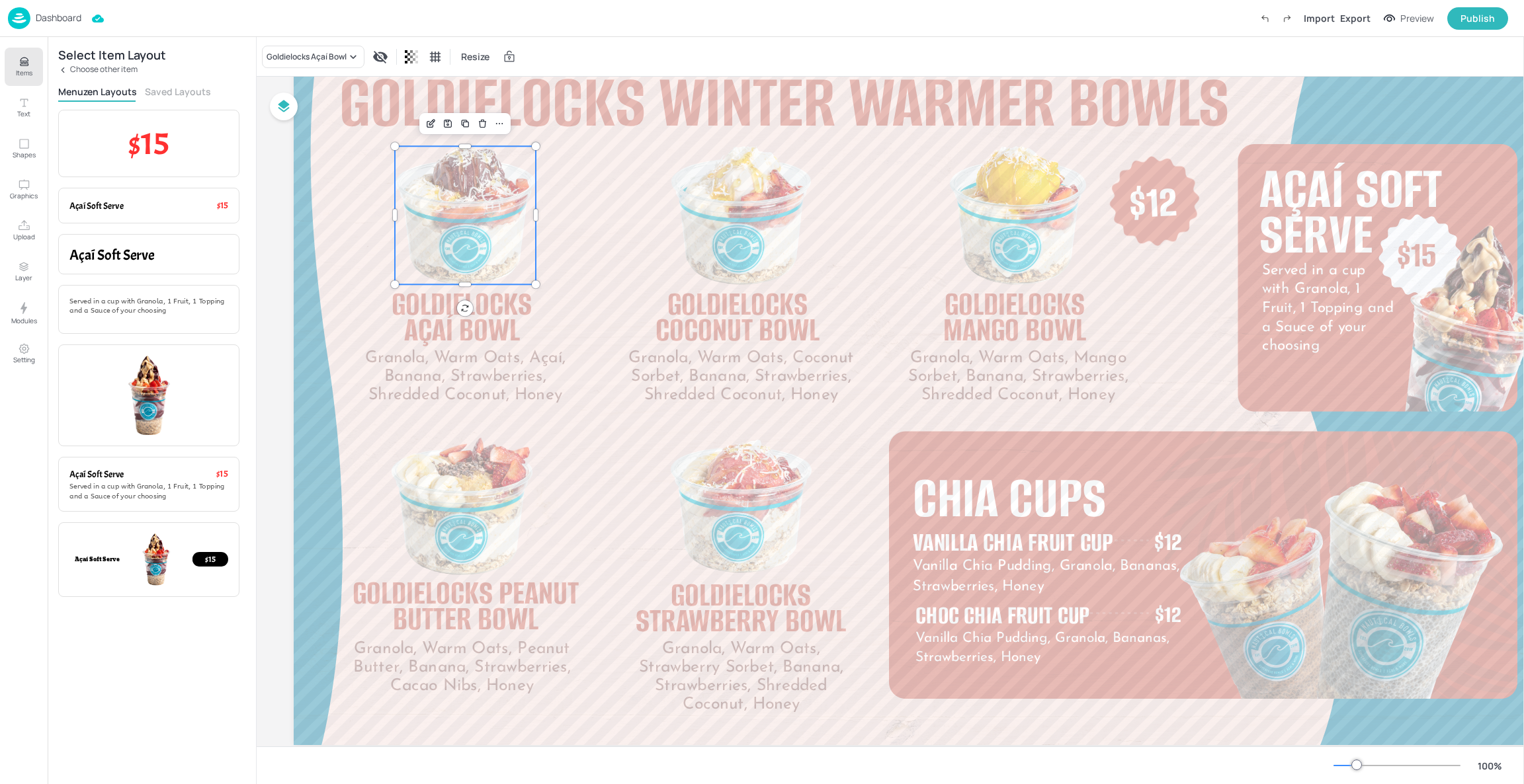
click at [483, 279] on div "Granola, Warm Oats, Açaí, Banana, Strawberries, Shredded Coconut, Honey Goldiel…" at bounding box center [928, 387] width 1270 height 714
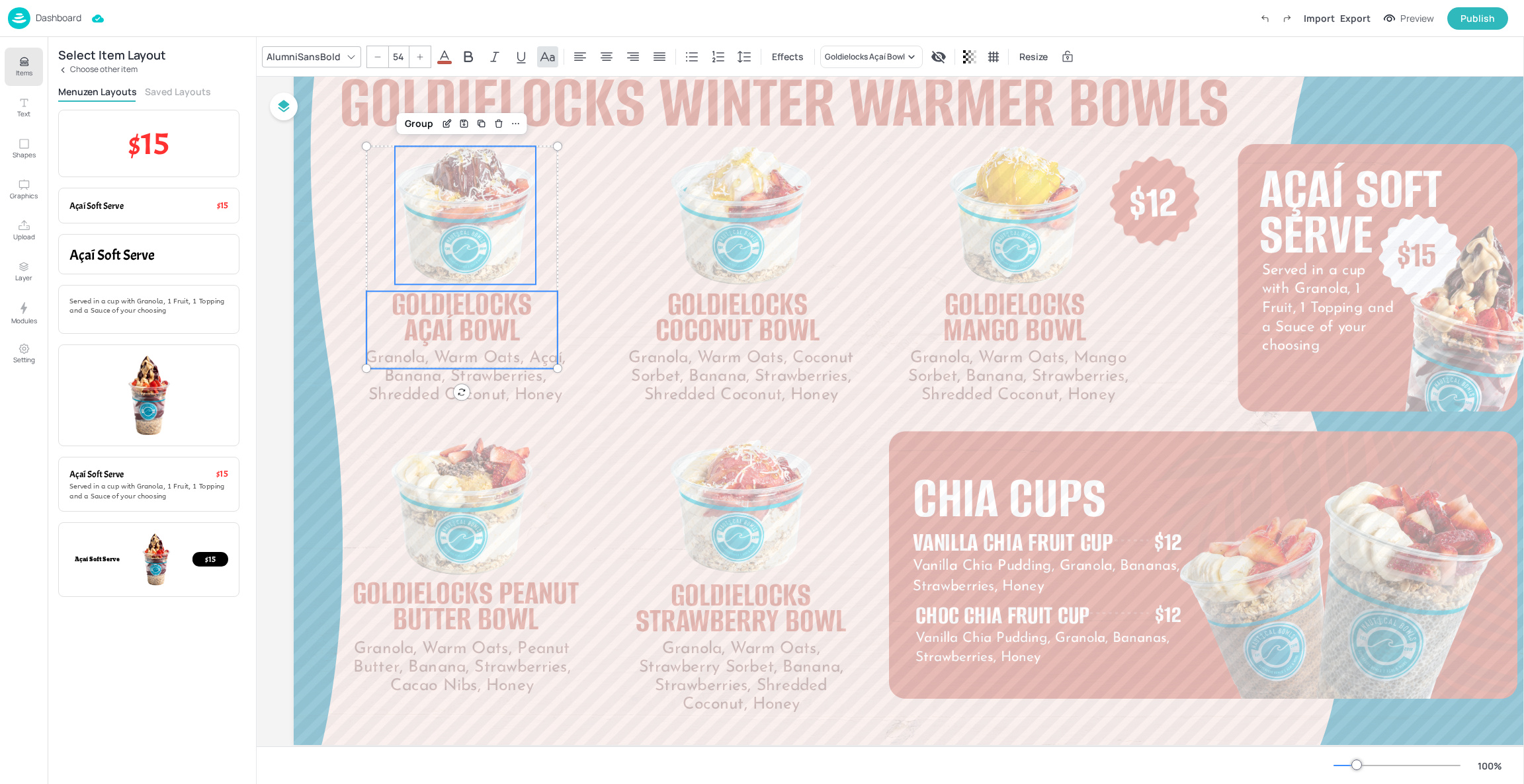
click at [493, 336] on span "Goldielocks Açaí Bowl" at bounding box center [461, 317] width 140 height 69
type input "--"
click at [509, 386] on span "Granola, Warm Oats, Açaí, Banana, Strawberries, Shredded Coconut, Honey" at bounding box center [465, 376] width 200 height 53
click at [422, 127] on div "Group" at bounding box center [423, 123] width 40 height 17
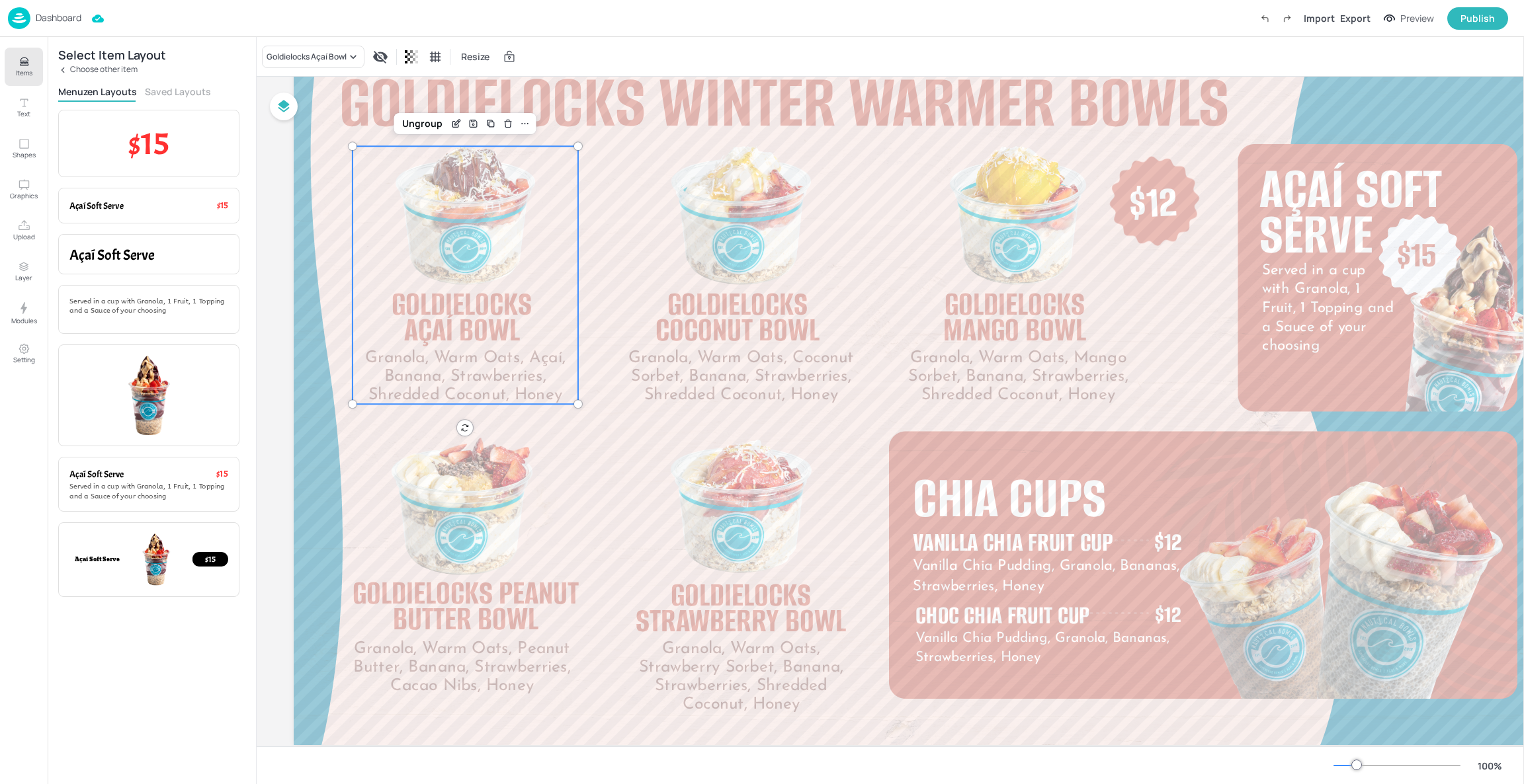
click at [173, 95] on button "Saved Layouts" at bounding box center [178, 91] width 66 height 13
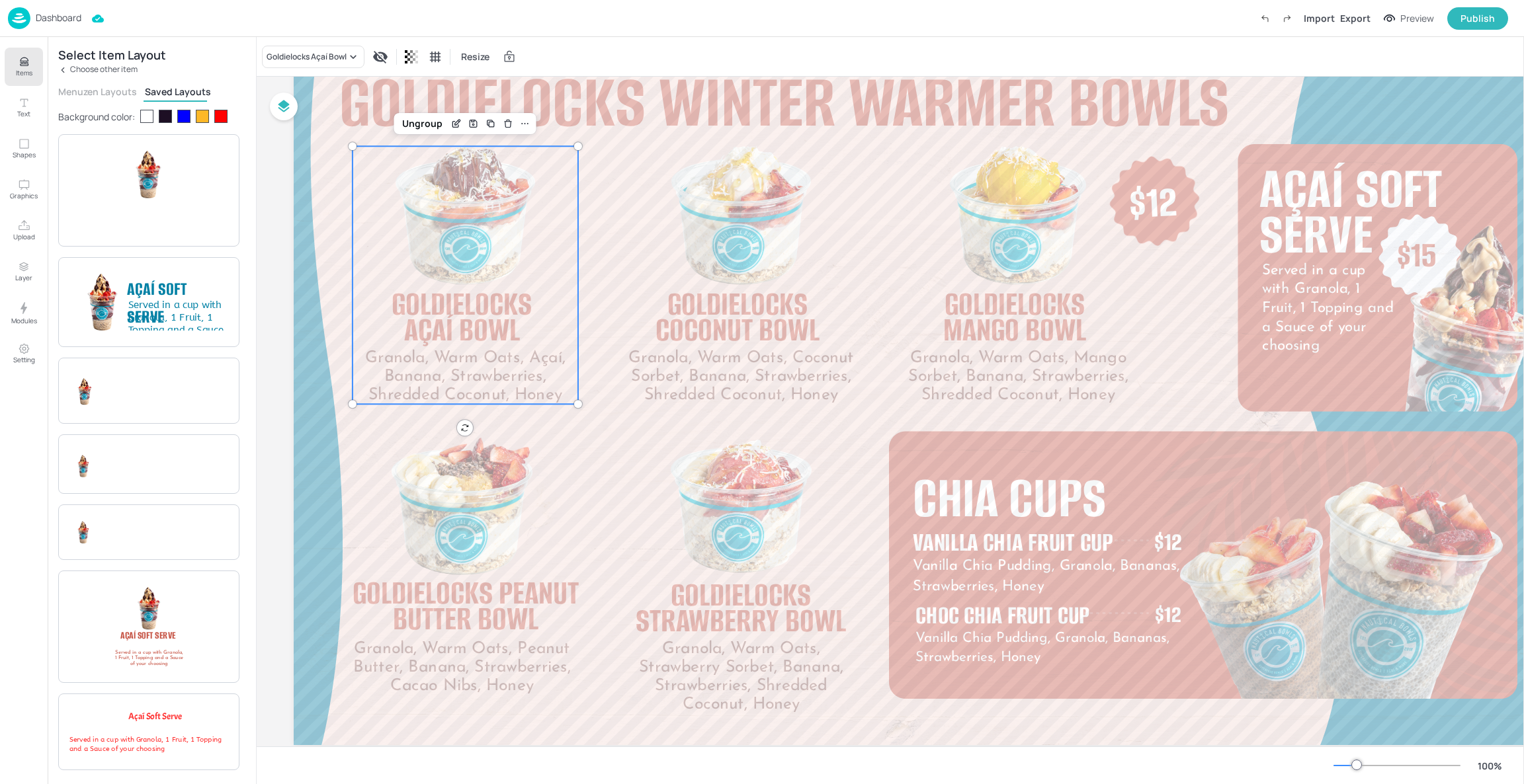
click at [112, 66] on p "Choose other item" at bounding box center [104, 69] width 67 height 9
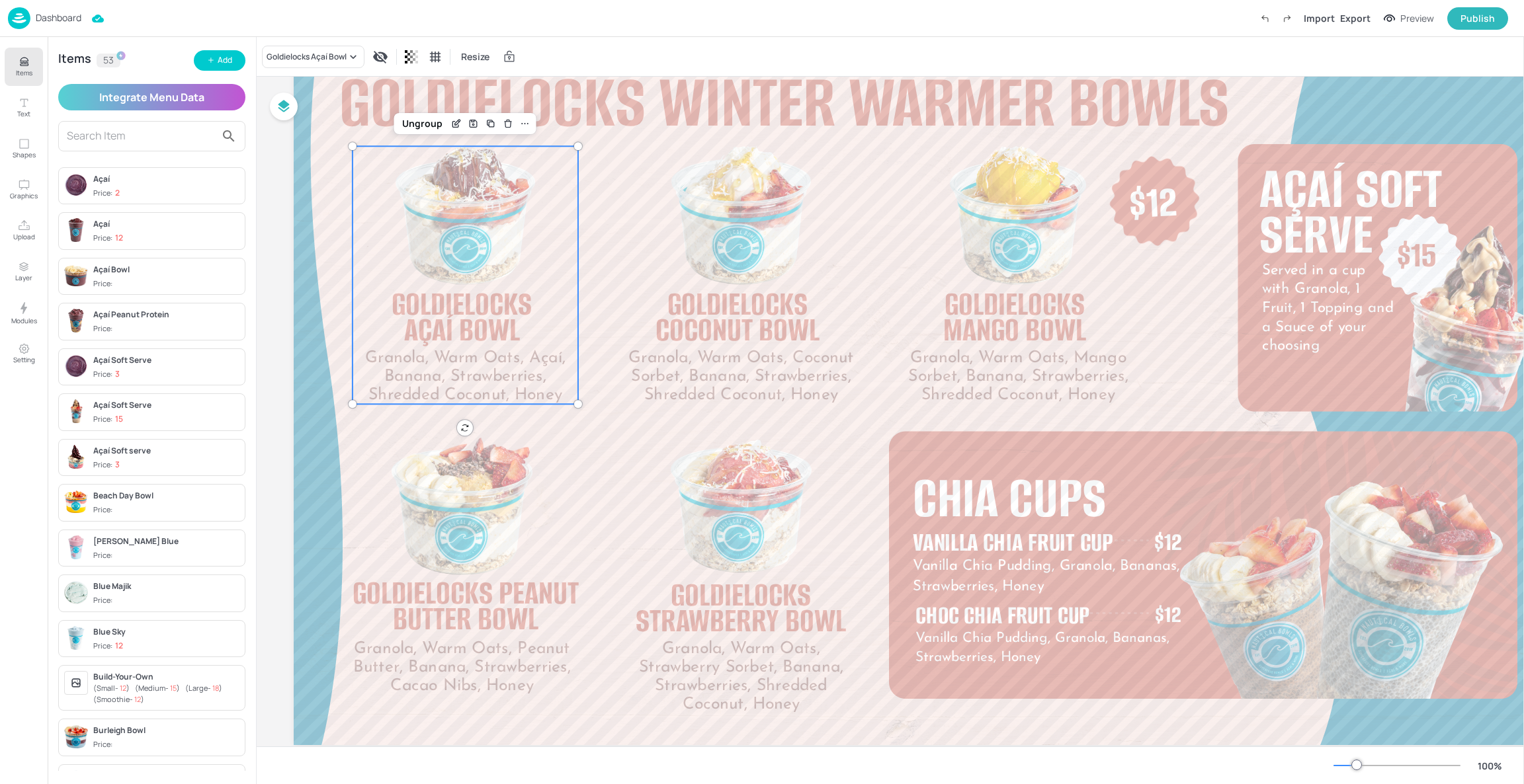
drag, startPoint x: 55, startPoint y: 5, endPoint x: 57, endPoint y: 13, distance: 8.2
click at [57, 13] on div "Dashboard Import Export Preview Publish" at bounding box center [758, 18] width 1500 height 37
click at [57, 13] on p "Dashboard" at bounding box center [58, 17] width 45 height 9
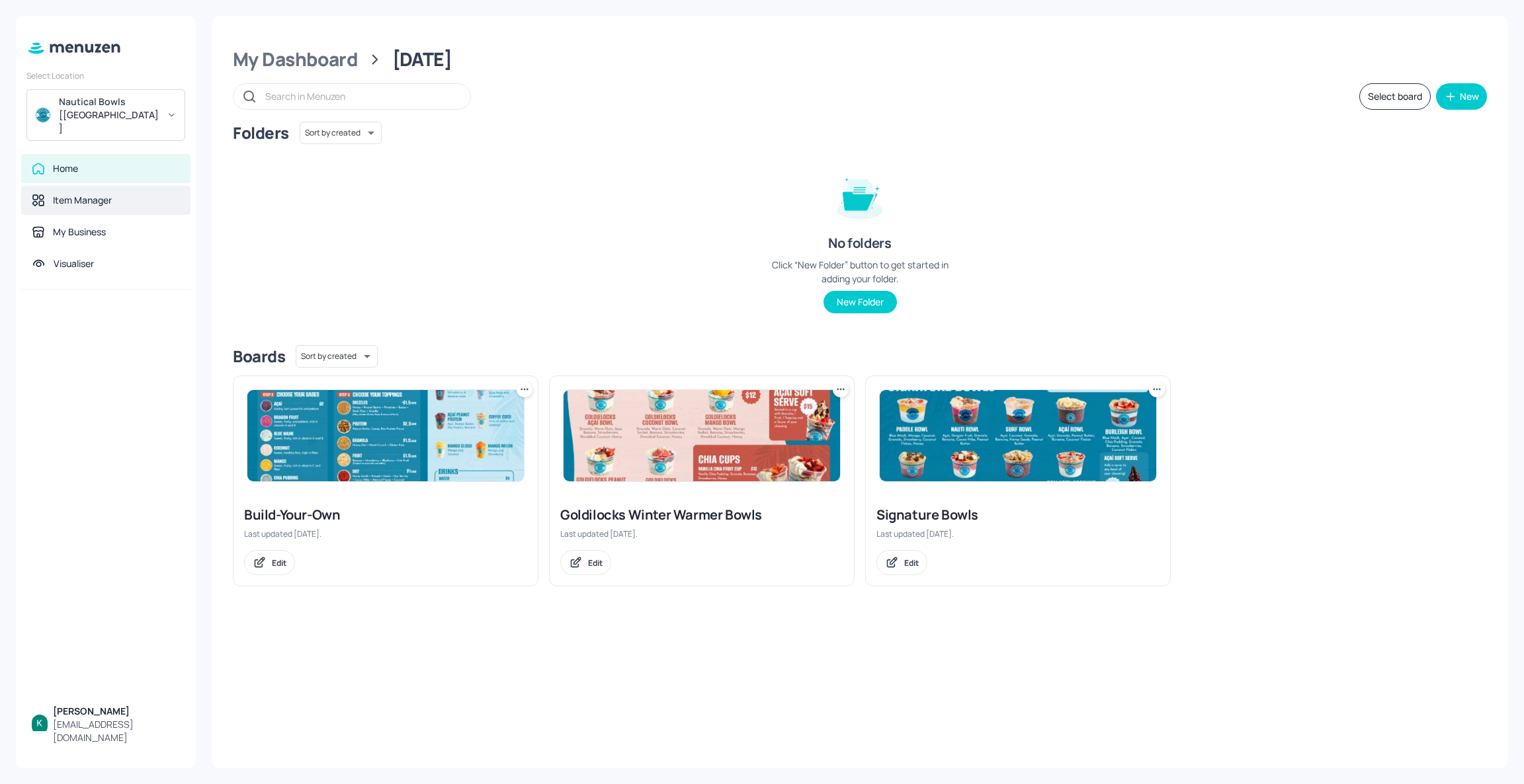
click at [118, 194] on div "Item Manager" at bounding box center [106, 199] width 148 height 13
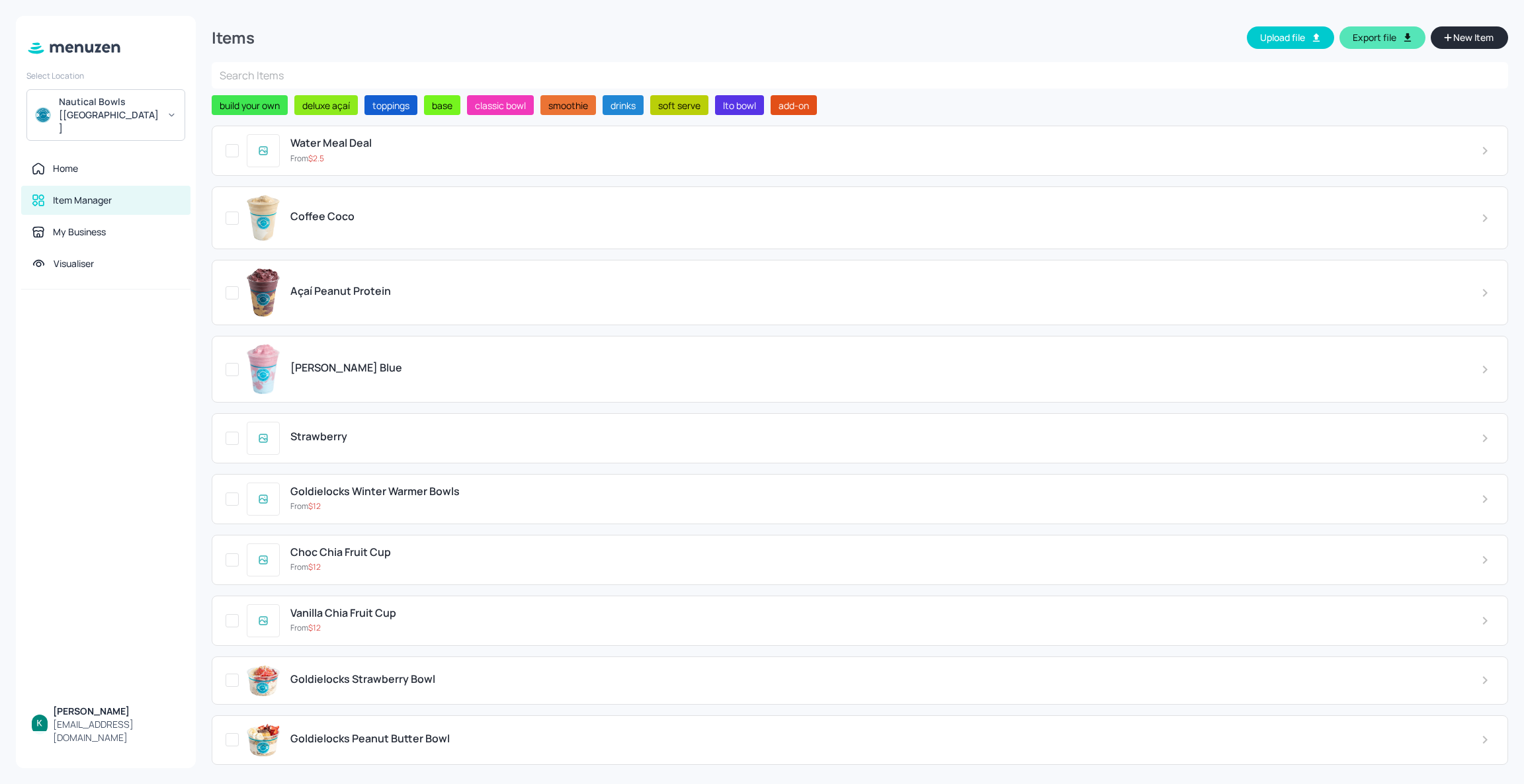
scroll to position [67, 0]
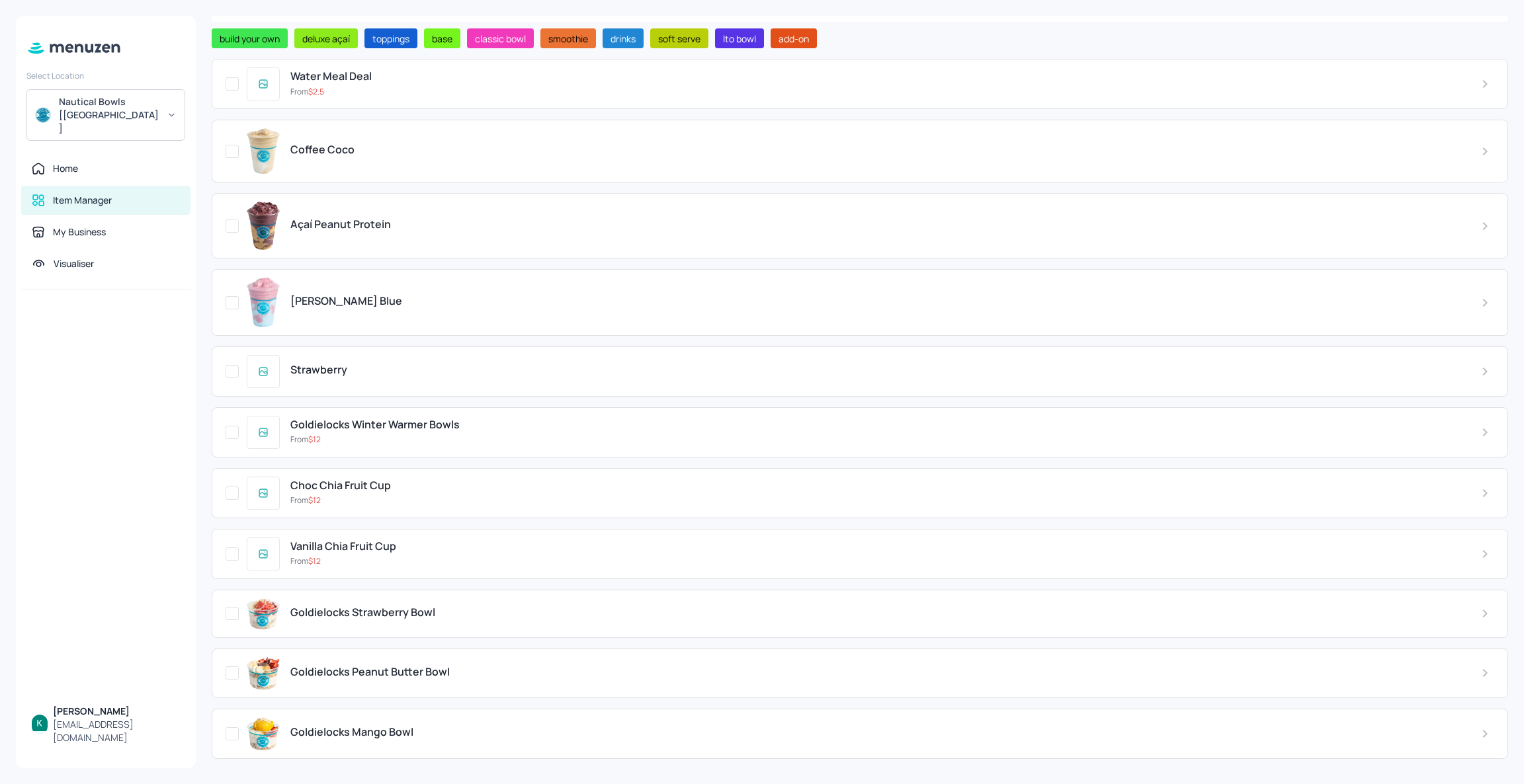
click at [383, 238] on div "Açaí Peanut Protein" at bounding box center [859, 226] width 1297 height 65
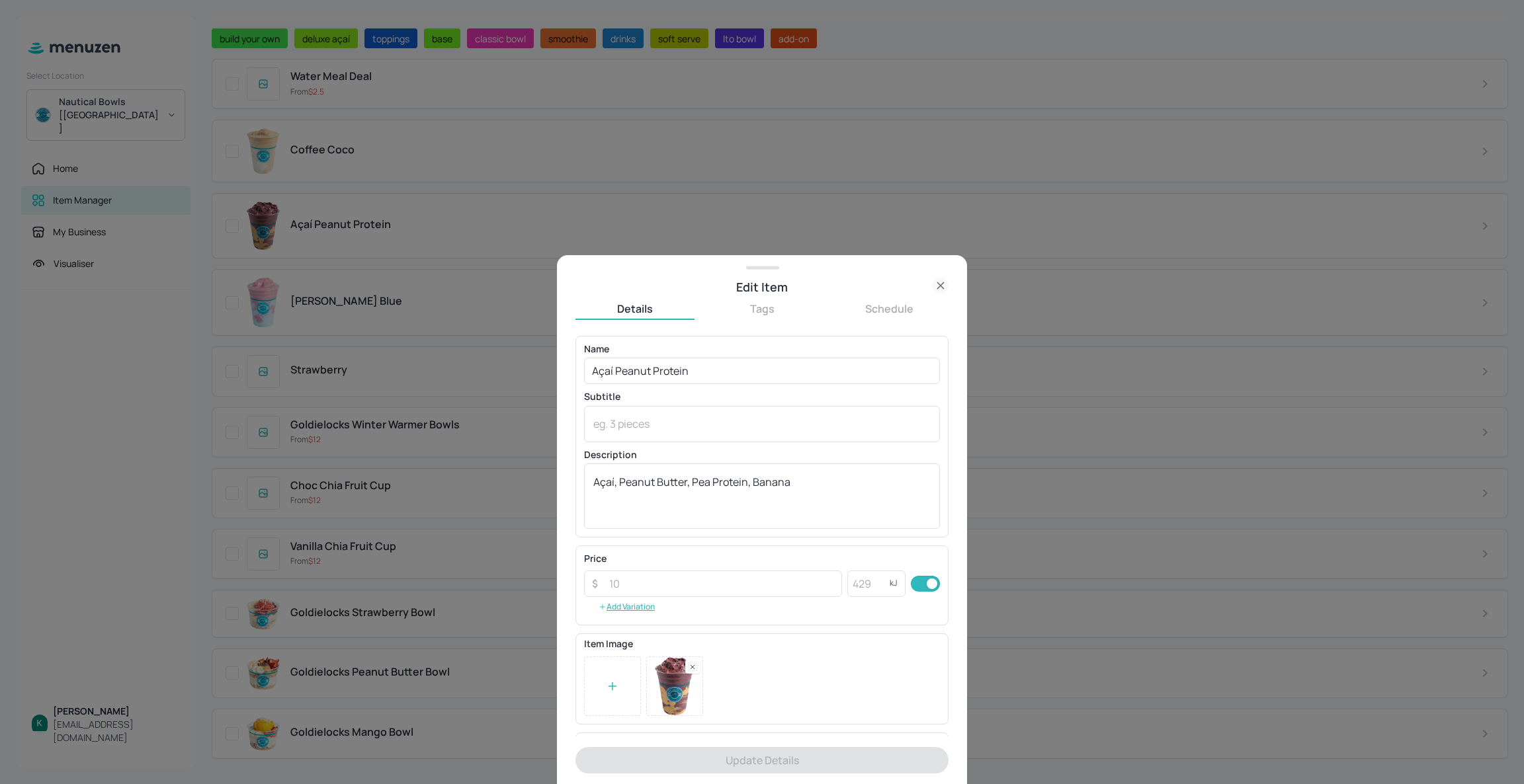
click at [944, 281] on icon at bounding box center [940, 285] width 16 height 16
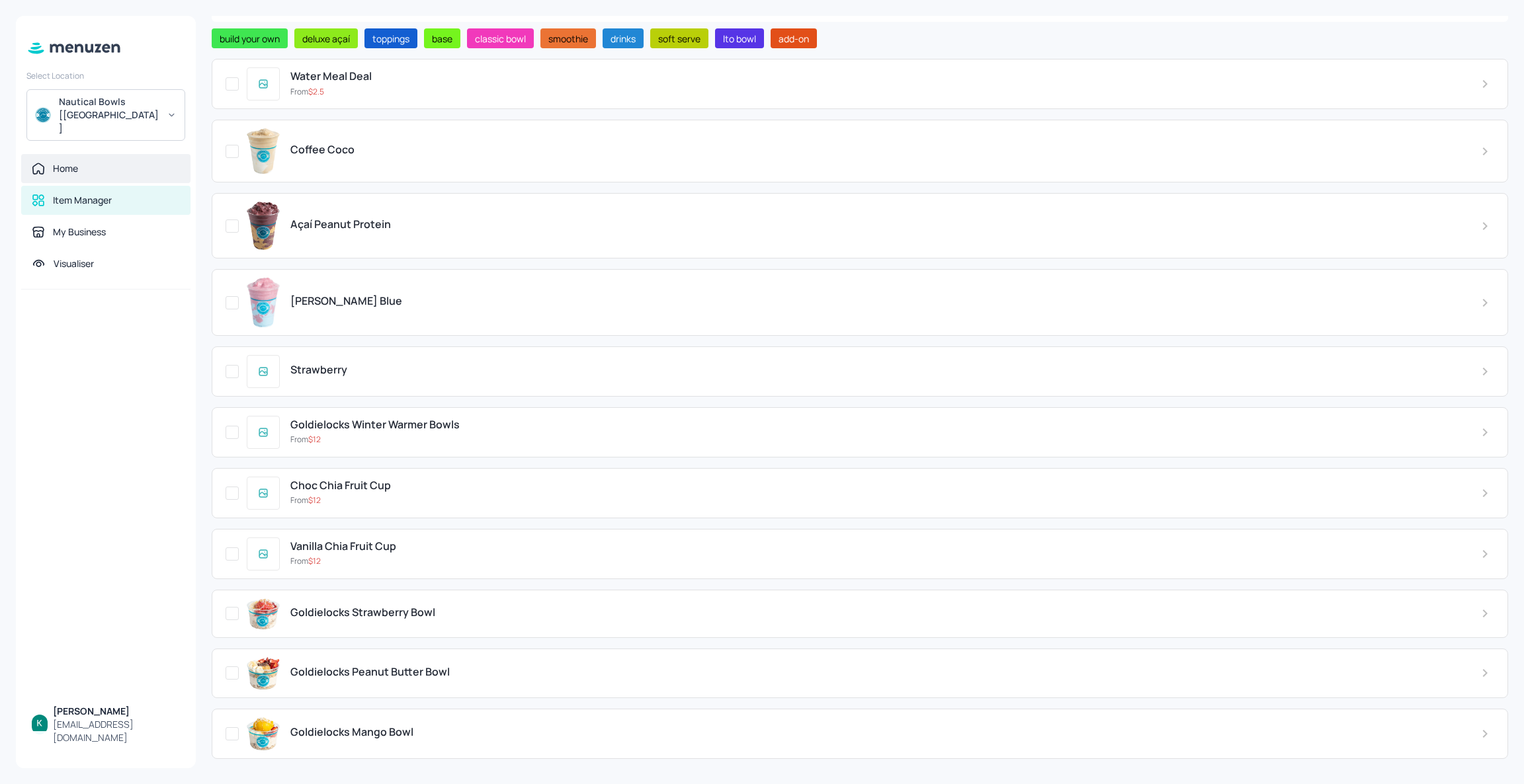
click at [85, 162] on div "Home" at bounding box center [106, 168] width 148 height 13
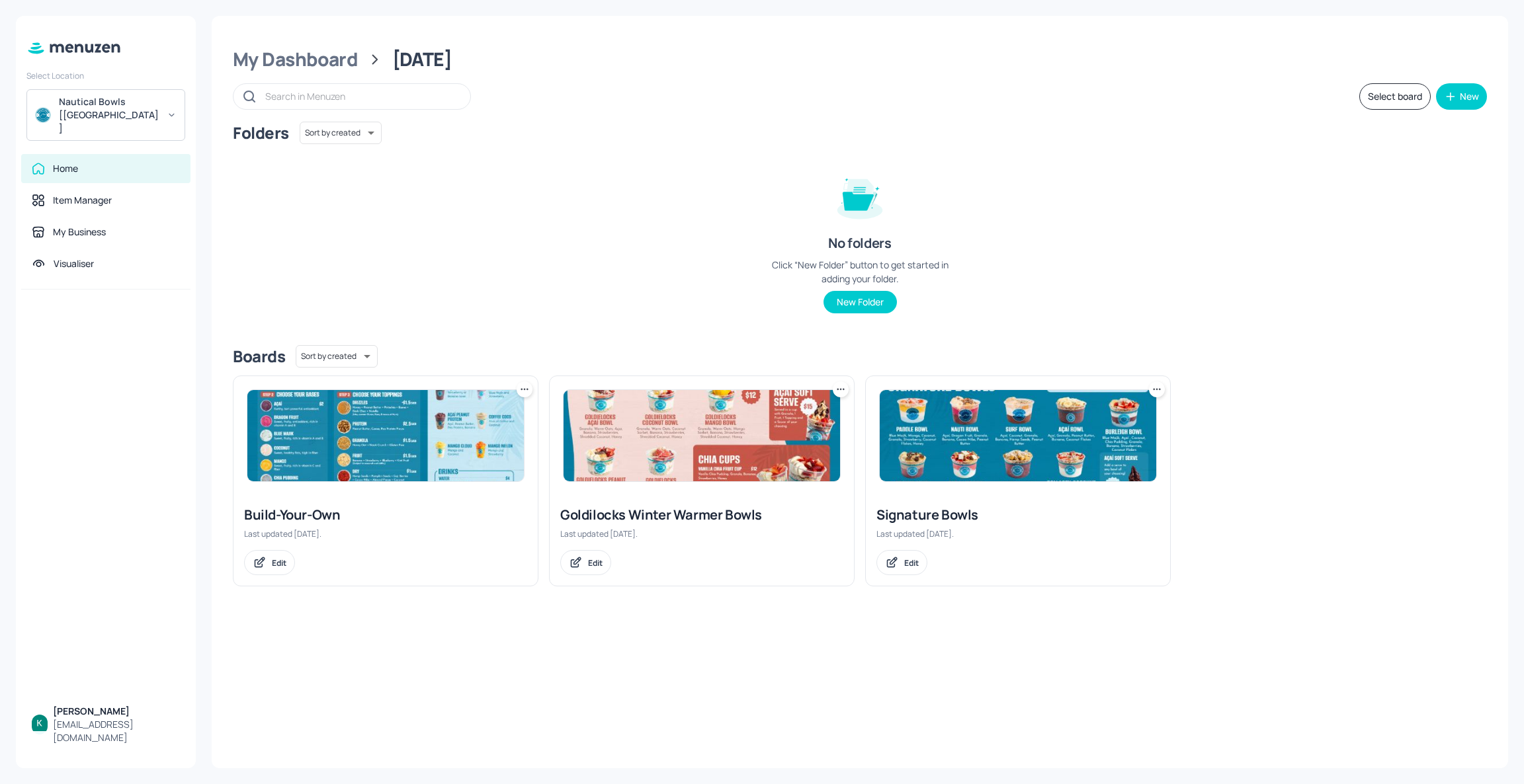
click at [175, 111] on icon at bounding box center [172, 115] width 10 height 9
click at [121, 129] on div "KFC Demo Account" at bounding box center [105, 136] width 145 height 24
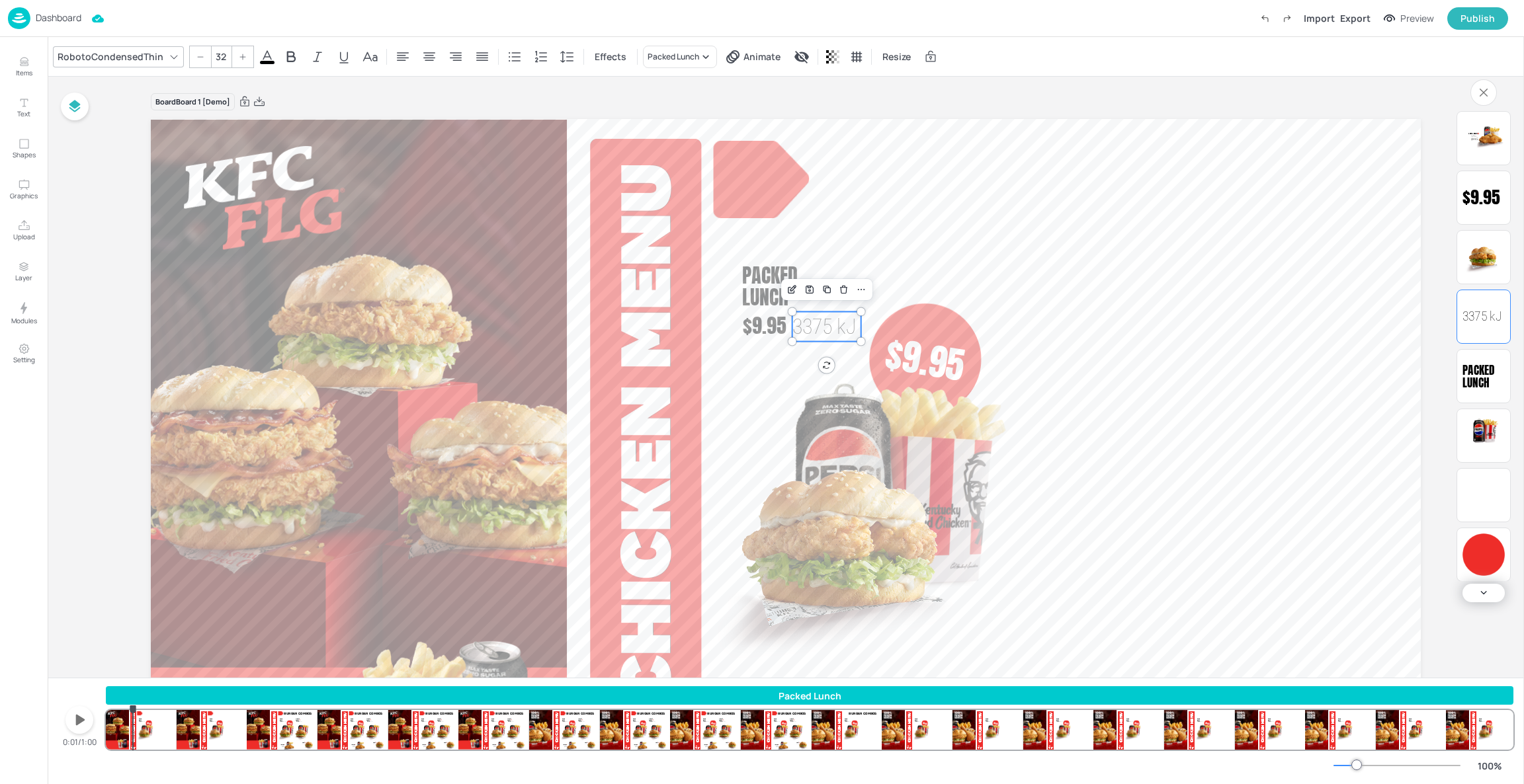
click at [133, 733] on div "Packed Lunch Zinger® 1888 kJ Burger Combos Zinger® Combo 3079 kJ $11.95 $9.95 P…" at bounding box center [809, 718] width 1407 height 63
drag, startPoint x: 135, startPoint y: 712, endPoint x: 81, endPoint y: 698, distance: 55.8
click at [81, 698] on div "0:00/1:00 Packed Lunch Zinger® 1888 kJ Burger Combos Zinger® Combo 3079 kJ $11.…" at bounding box center [785, 718] width 1455 height 63
click at [86, 716] on icon "button" at bounding box center [79, 720] width 21 height 21
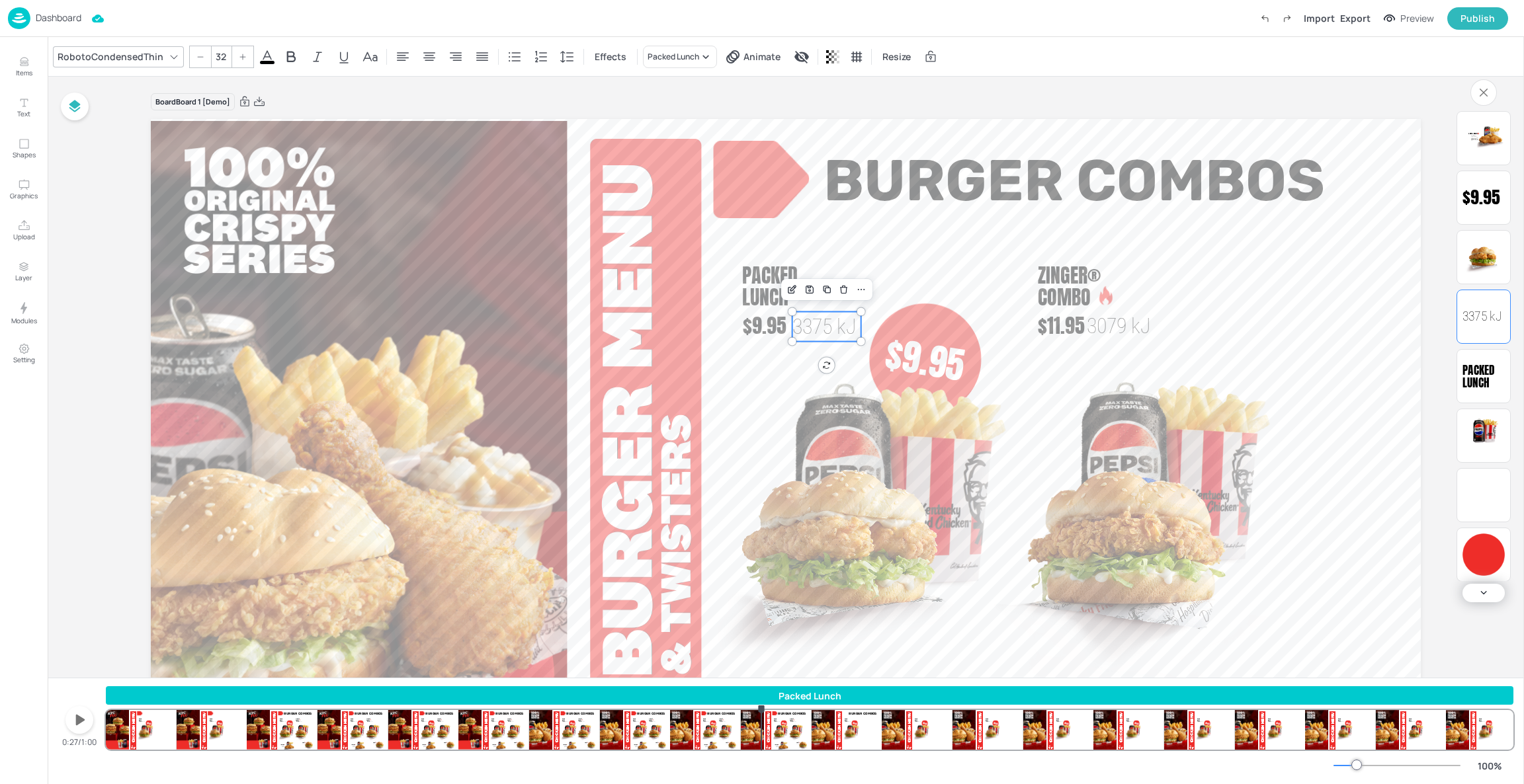
click at [762, 728] on div "Packed Lunch Zinger® 1888 kJ Burger Combos Zinger® Combo 3079 kJ $11.95 $9.95 P…" at bounding box center [809, 718] width 1407 height 63
click at [730, 732] on div "Packed Lunch Zinger® 1888 kJ Burger Combos Zinger® Combo 3079 kJ $11.95 $9.95 P…" at bounding box center [809, 718] width 1407 height 63
click at [644, 726] on div "Packed Lunch Zinger® 1888 kJ Burger Combos Zinger® Combo 3079 kJ $11.95 $9.95 P…" at bounding box center [809, 718] width 1407 height 63
click at [760, 273] on span "Packed Lunch" at bounding box center [769, 286] width 55 height 51
type input "30"
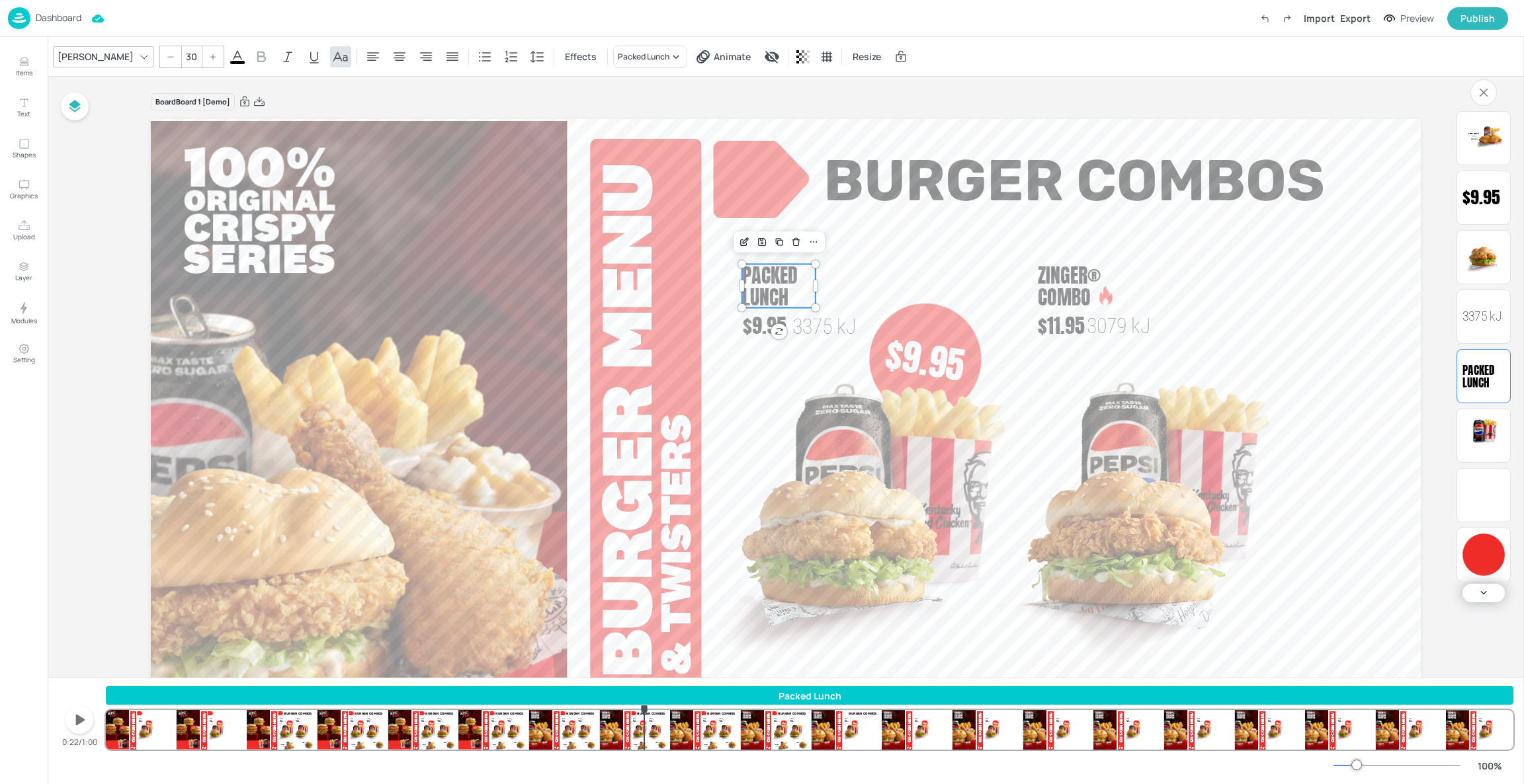
click at [578, 730] on div "Packed Lunch Zinger® 1888 kJ Burger Combos Zinger® Combo 3079 kJ $11.95 $9.95 P…" at bounding box center [809, 718] width 1407 height 63
click at [503, 734] on div "Packed Lunch Zinger® 1888 kJ Burger Combos Zinger® Combo 3079 kJ $11.95 $9.95 P…" at bounding box center [809, 718] width 1407 height 63
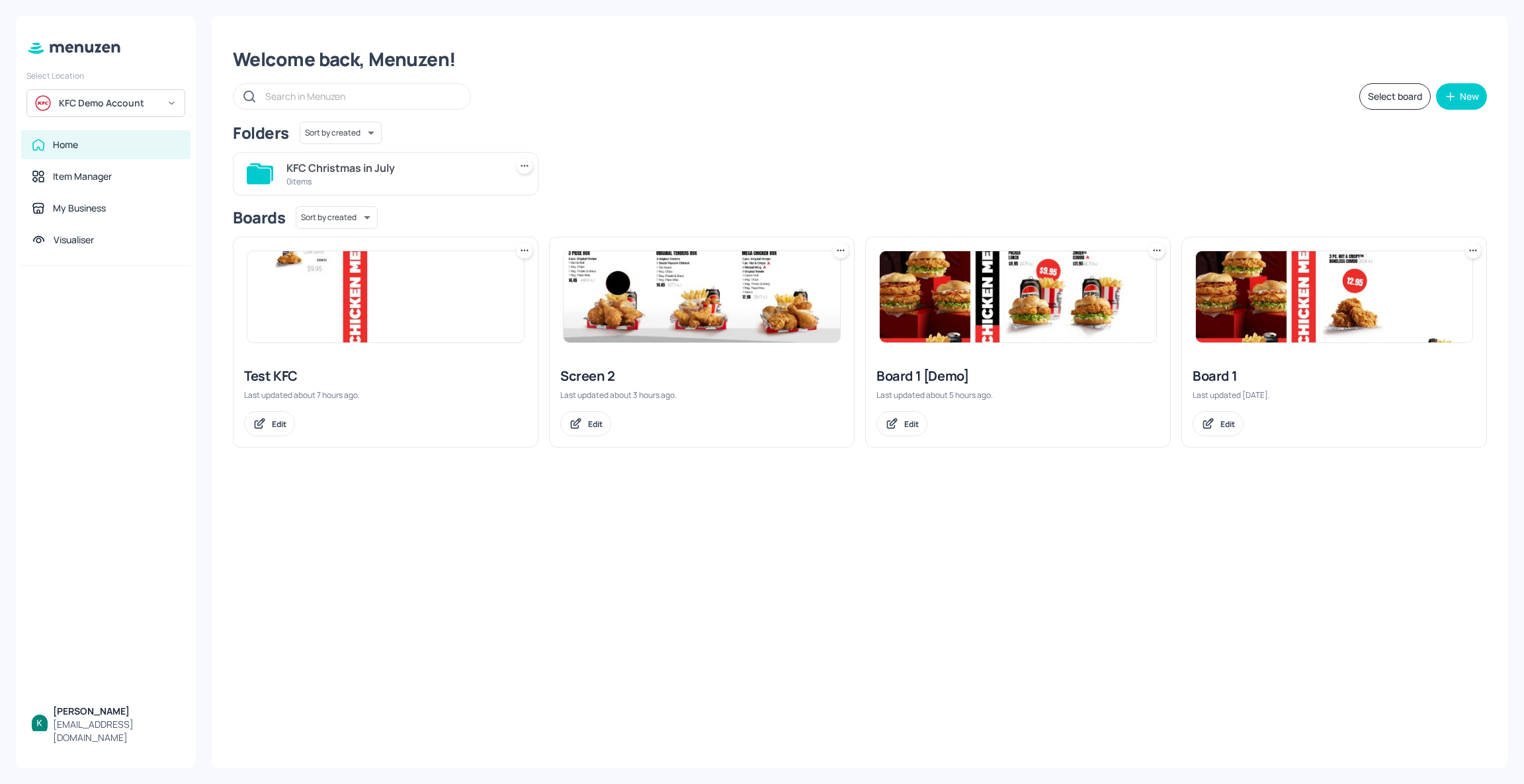
click at [599, 379] on div "Screen 2" at bounding box center [701, 376] width 283 height 19
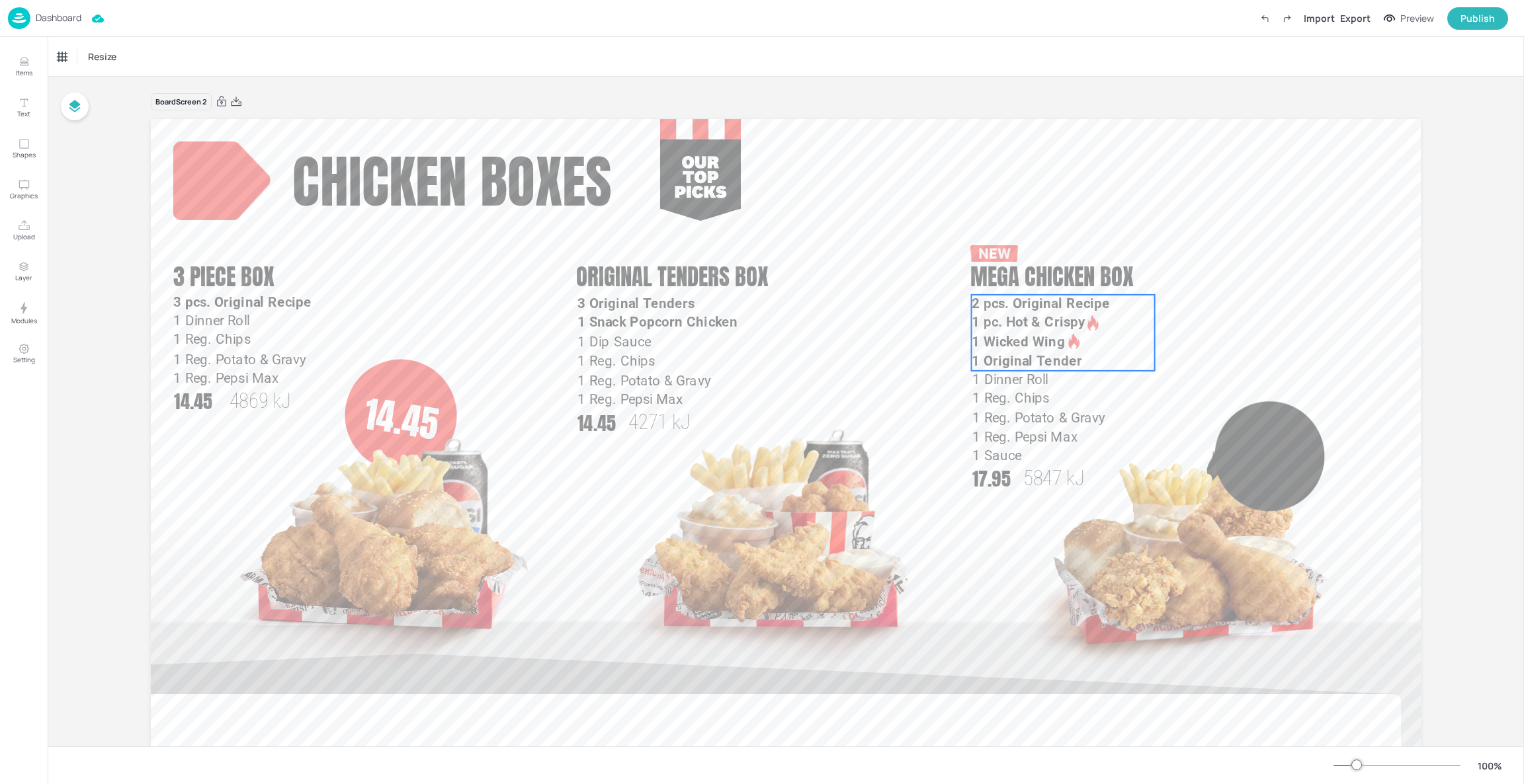
drag, startPoint x: 1459, startPoint y: 246, endPoint x: 1108, endPoint y: 362, distance: 369.7
click at [1108, 362] on div "Board Screen 2 1 Dinner Roll 1 Reg. Chips 1 Reg. Potato & Gravy 1 Reg. Pepsi Ma…" at bounding box center [785, 472] width 1477 height 790
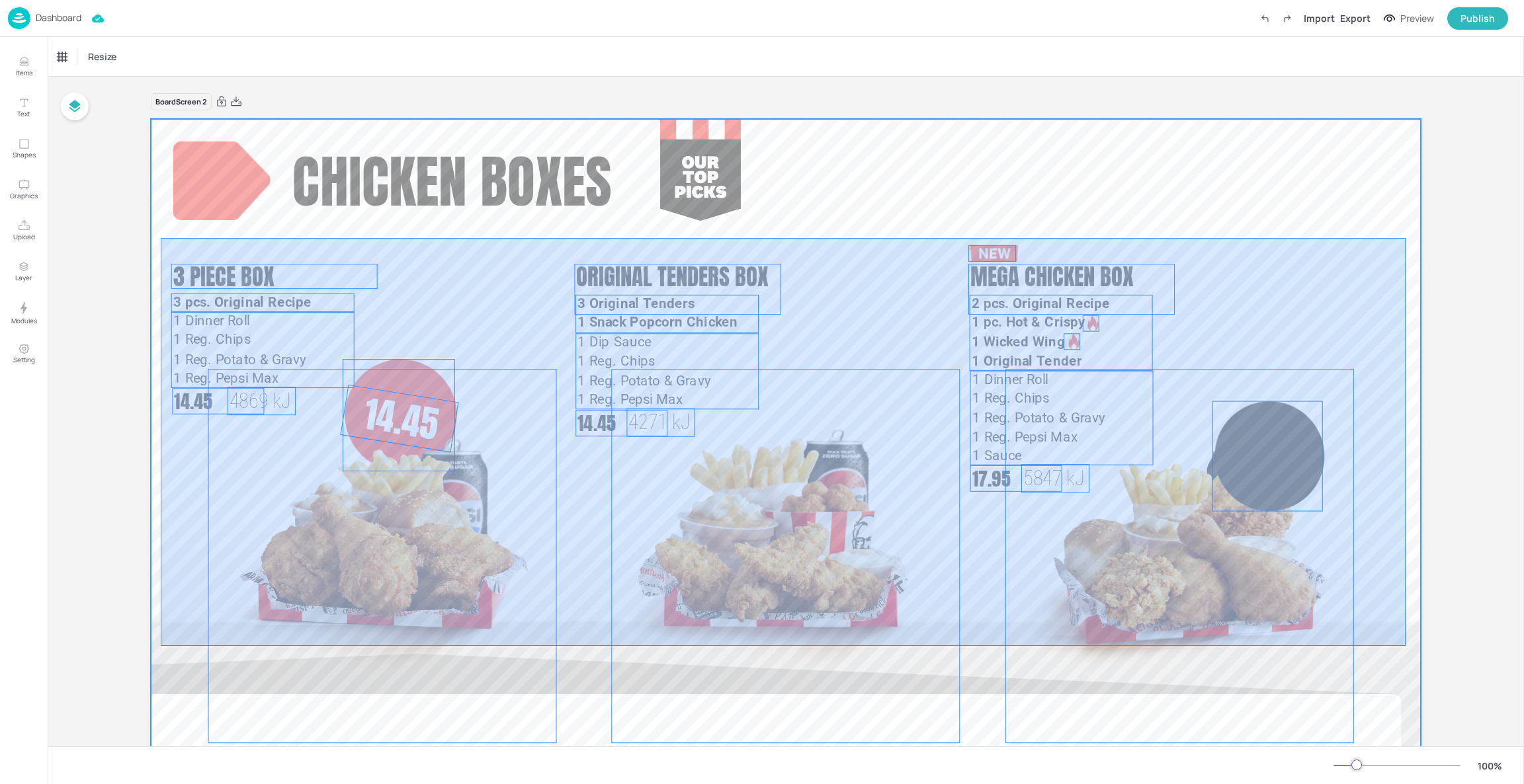
drag, startPoint x: 1405, startPoint y: 238, endPoint x: 161, endPoint y: 646, distance: 1309.2
click at [161, 646] on div at bounding box center [786, 476] width 1270 height 714
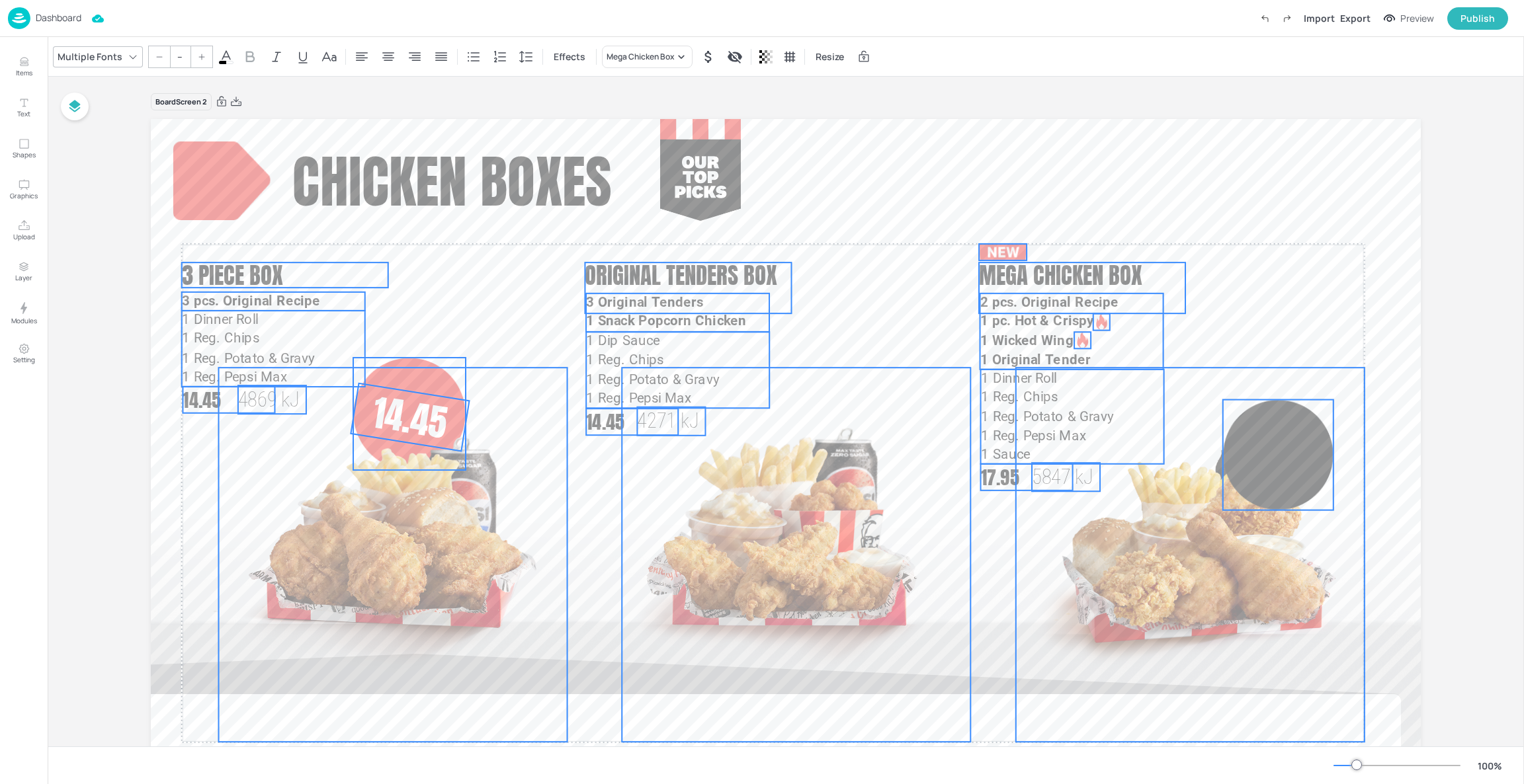
drag, startPoint x: 391, startPoint y: 605, endPoint x: 402, endPoint y: 605, distance: 11.0
click at [402, 605] on img at bounding box center [393, 554] width 349 height 374
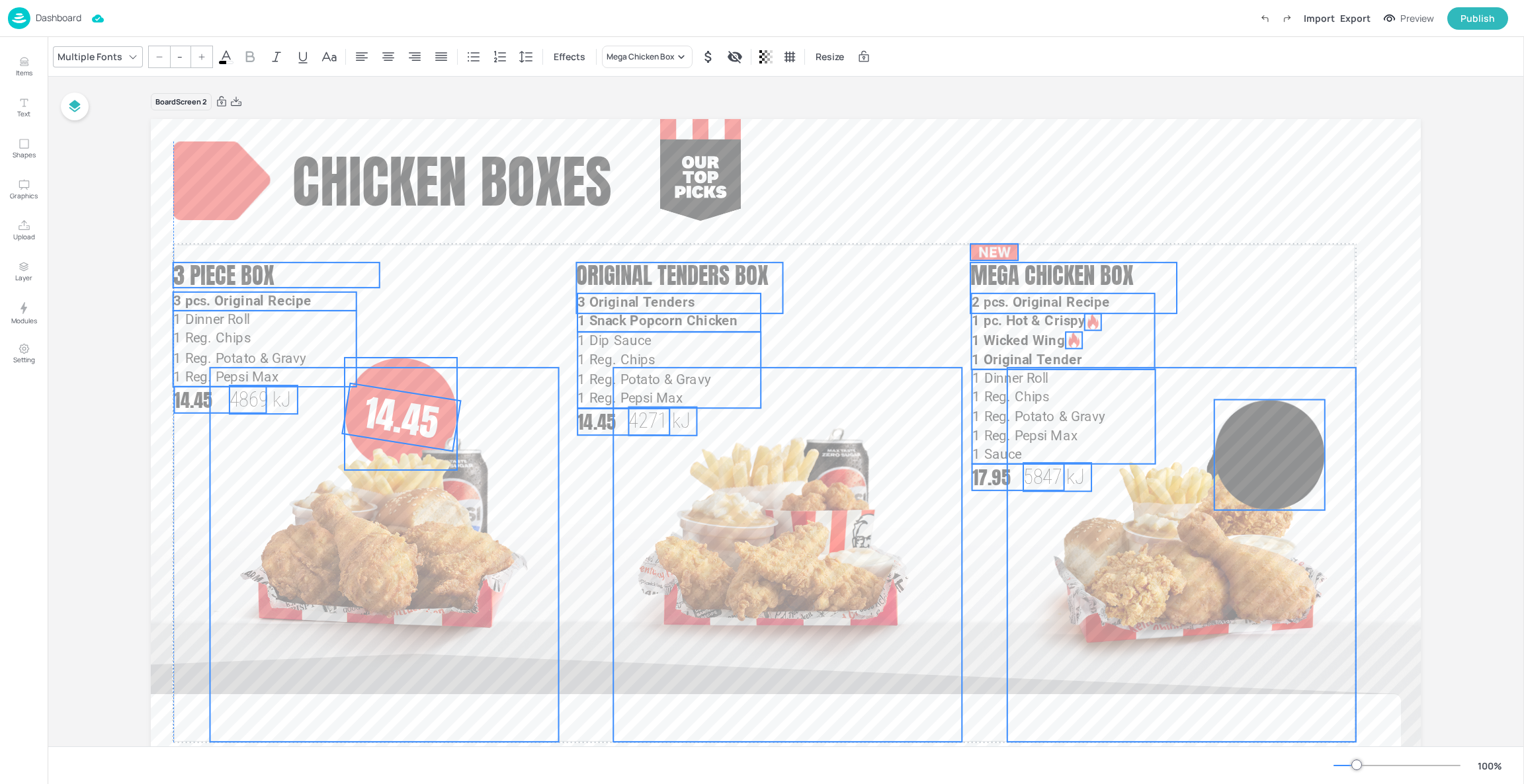
drag, startPoint x: 422, startPoint y: 541, endPoint x: 412, endPoint y: 539, distance: 10.2
click at [412, 539] on img at bounding box center [384, 554] width 349 height 374
click at [1477, 595] on div "Board Screen 2 1 Dinner Roll 1 Reg. Chips 1 Reg. Potato & Gravy 1 Reg. Pepsi Ma…" at bounding box center [785, 472] width 1477 height 790
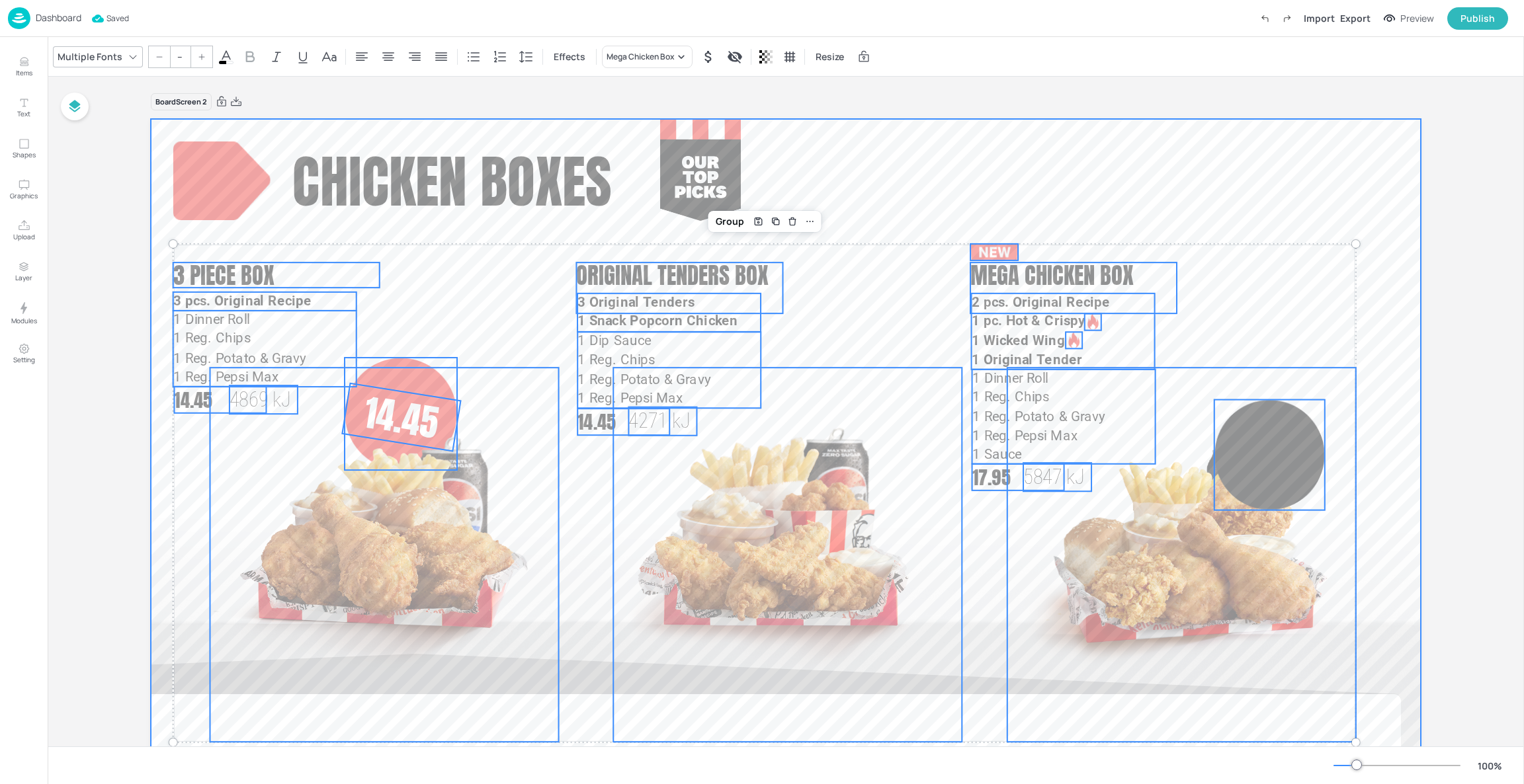
click at [1373, 247] on div at bounding box center [786, 476] width 1270 height 714
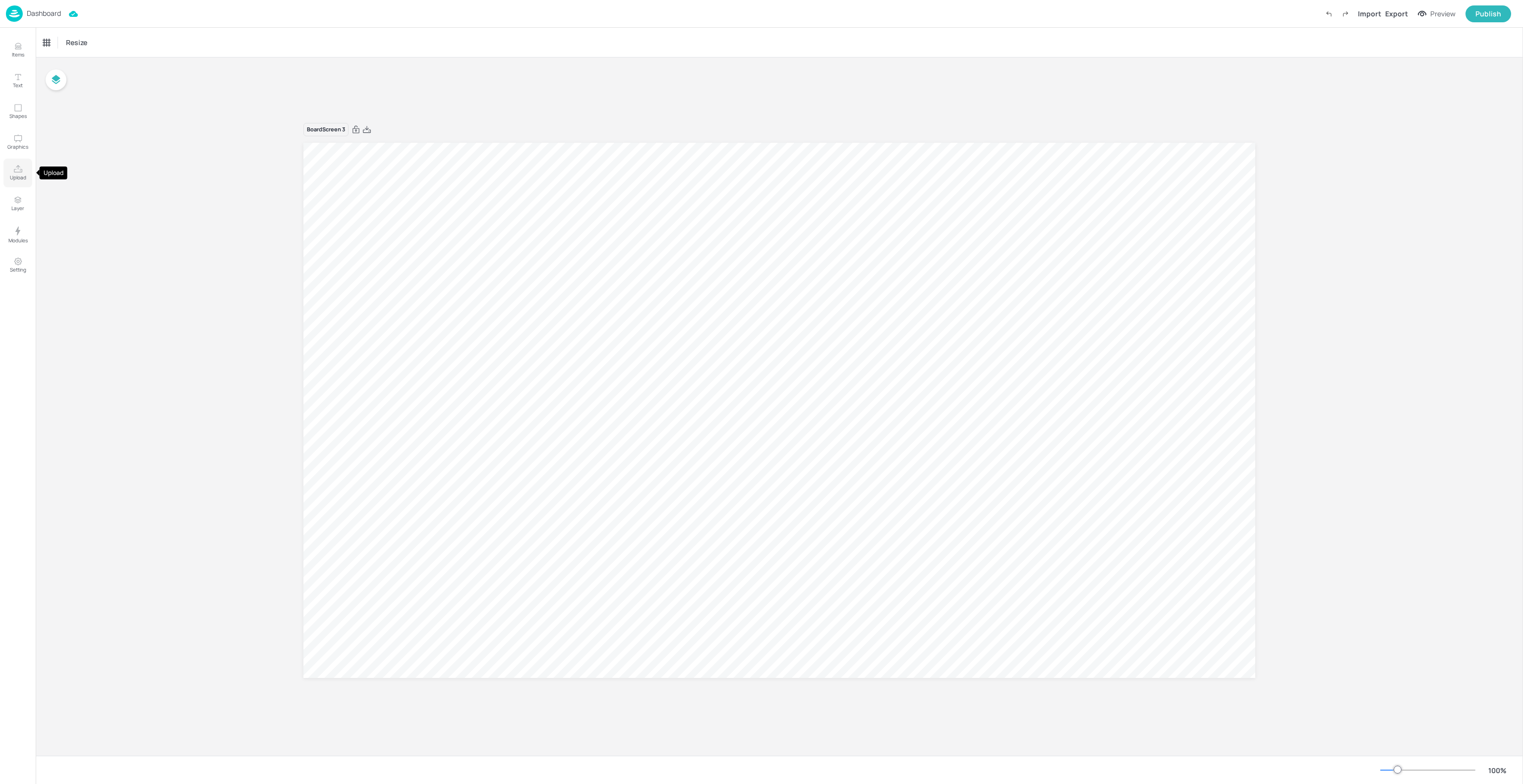
click at [21, 166] on icon "Upload" at bounding box center [18, 169] width 10 height 10
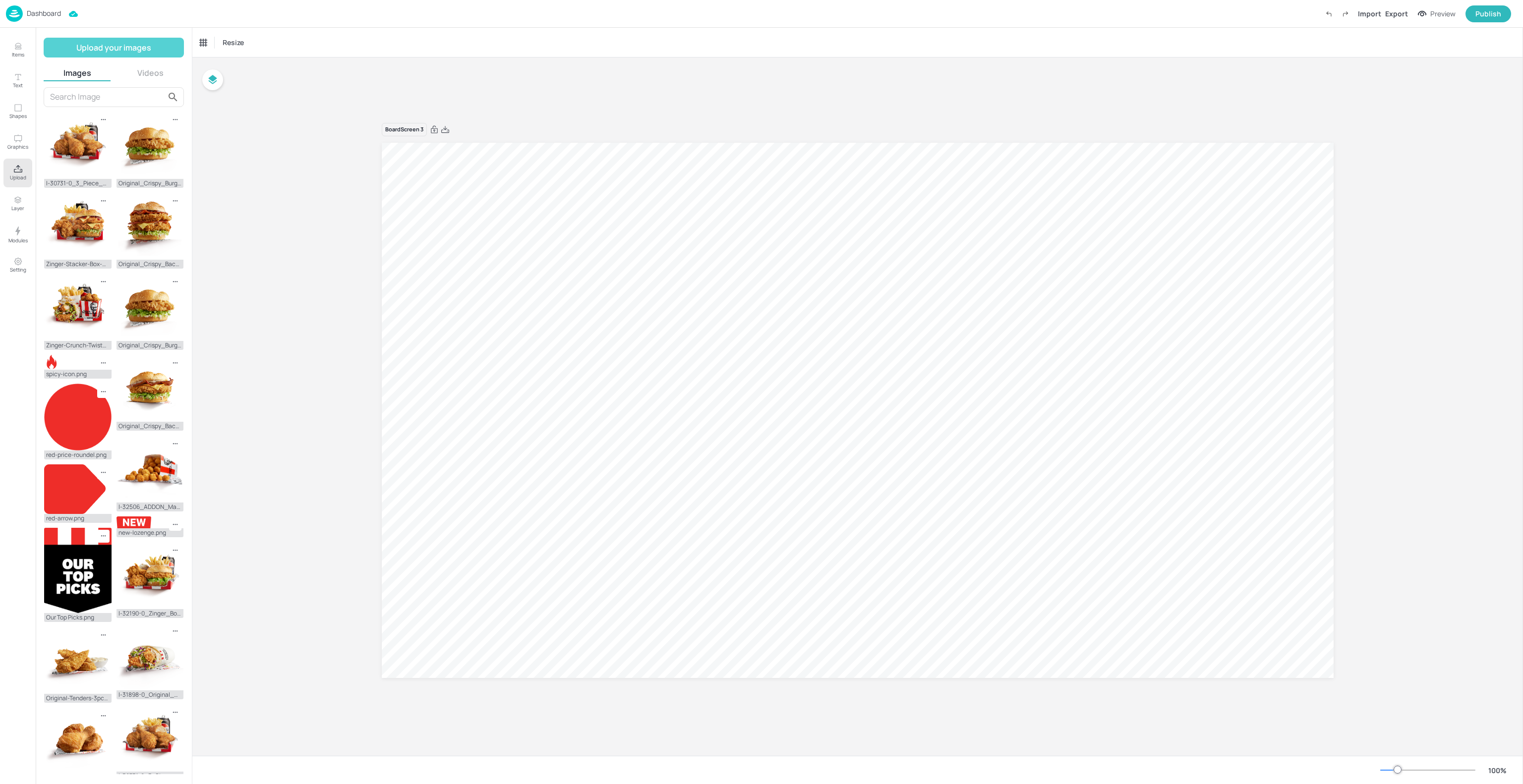
click at [129, 49] on button "Upload your images" at bounding box center [114, 47] width 141 height 20
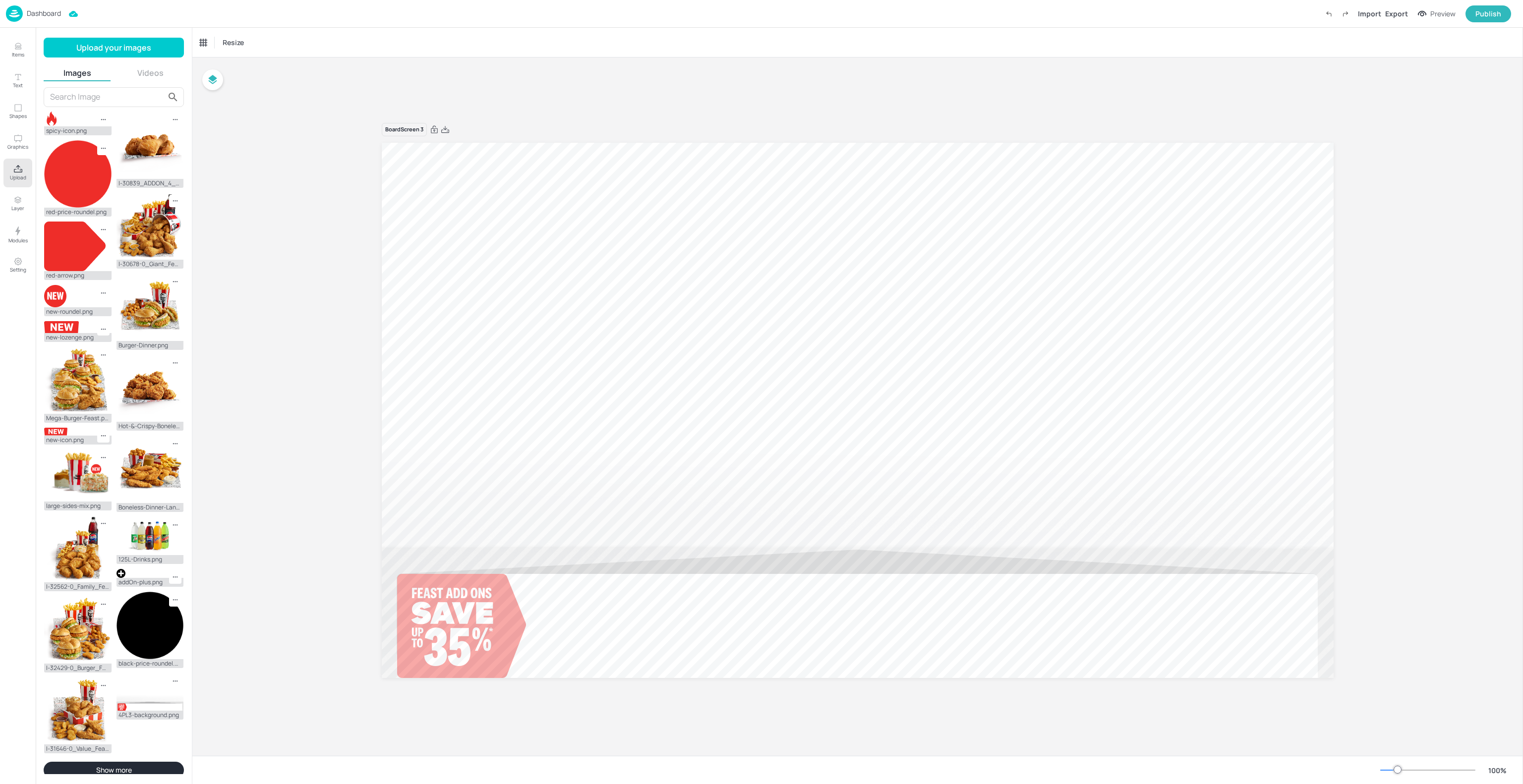
click at [39, 13] on p "Dashboard" at bounding box center [44, 13] width 34 height 7
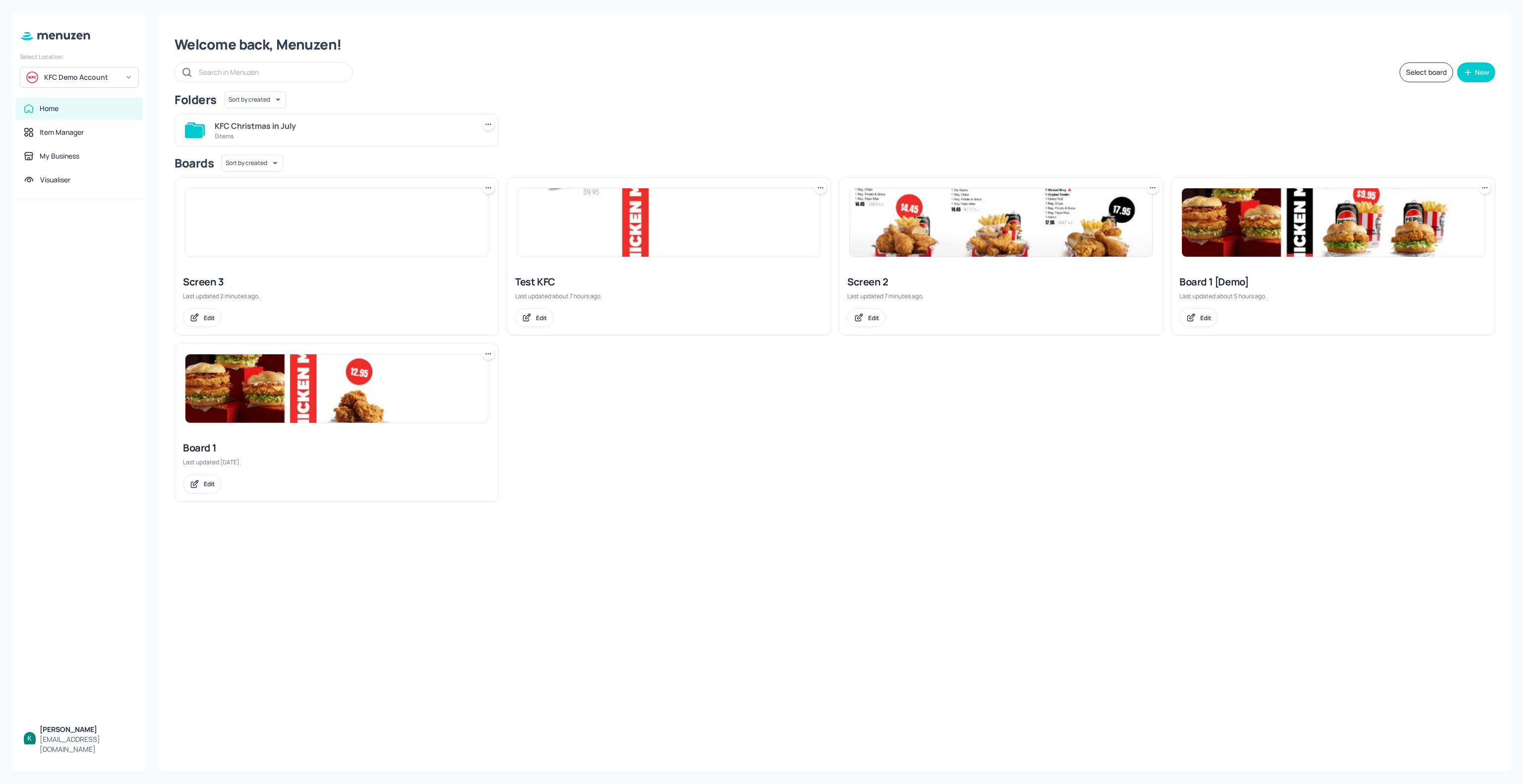
click at [886, 284] on div "Screen 2" at bounding box center [1001, 282] width 307 height 14
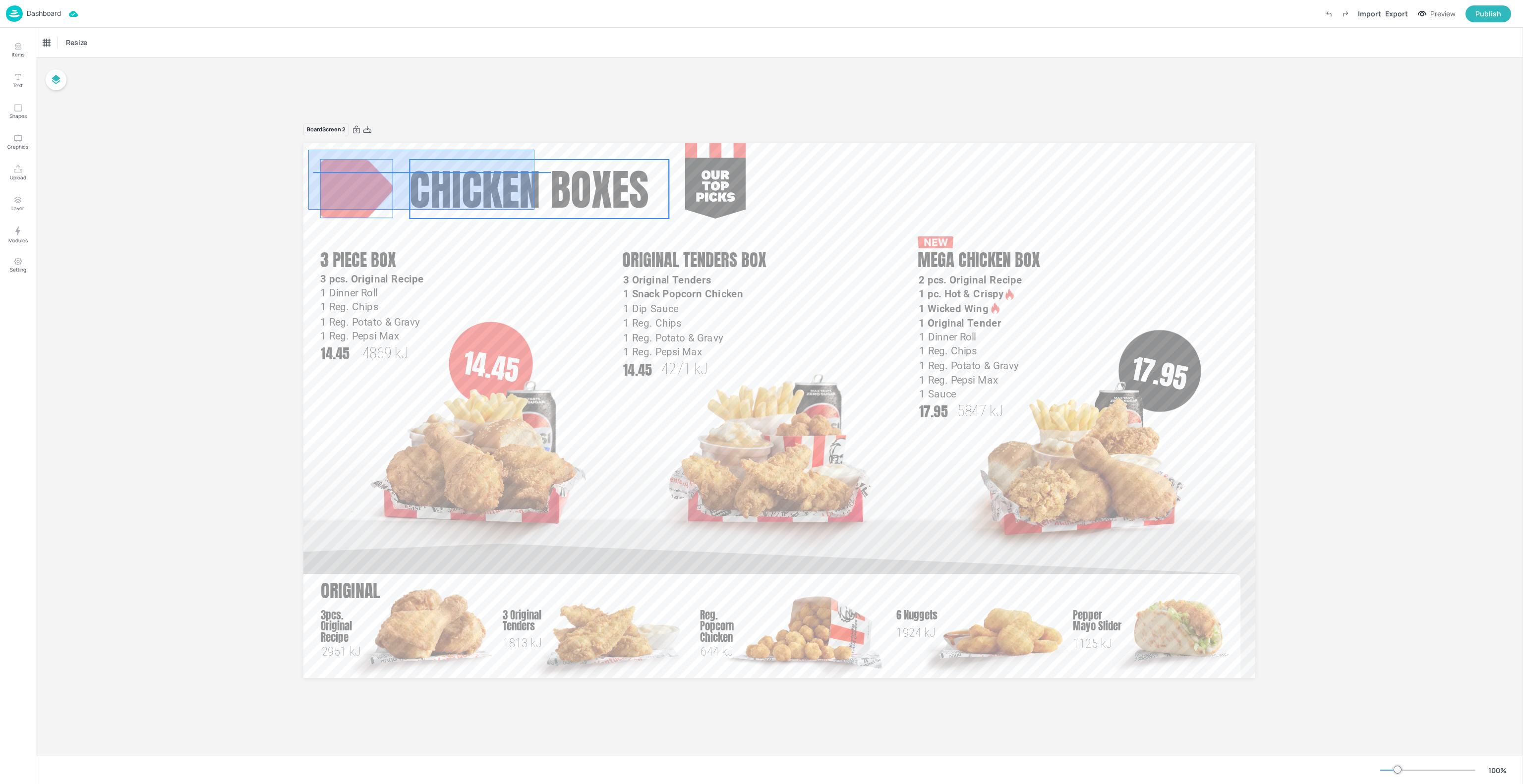
drag, startPoint x: 309, startPoint y: 150, endPoint x: 538, endPoint y: 213, distance: 237.5
click at [535, 143] on div "1 Dinner Roll 1 Reg. Chips 1 Reg. Potato & Gravy 1 Reg. Pepsi Max 1 Sauce Chick…" at bounding box center [780, 143] width 952 height 0
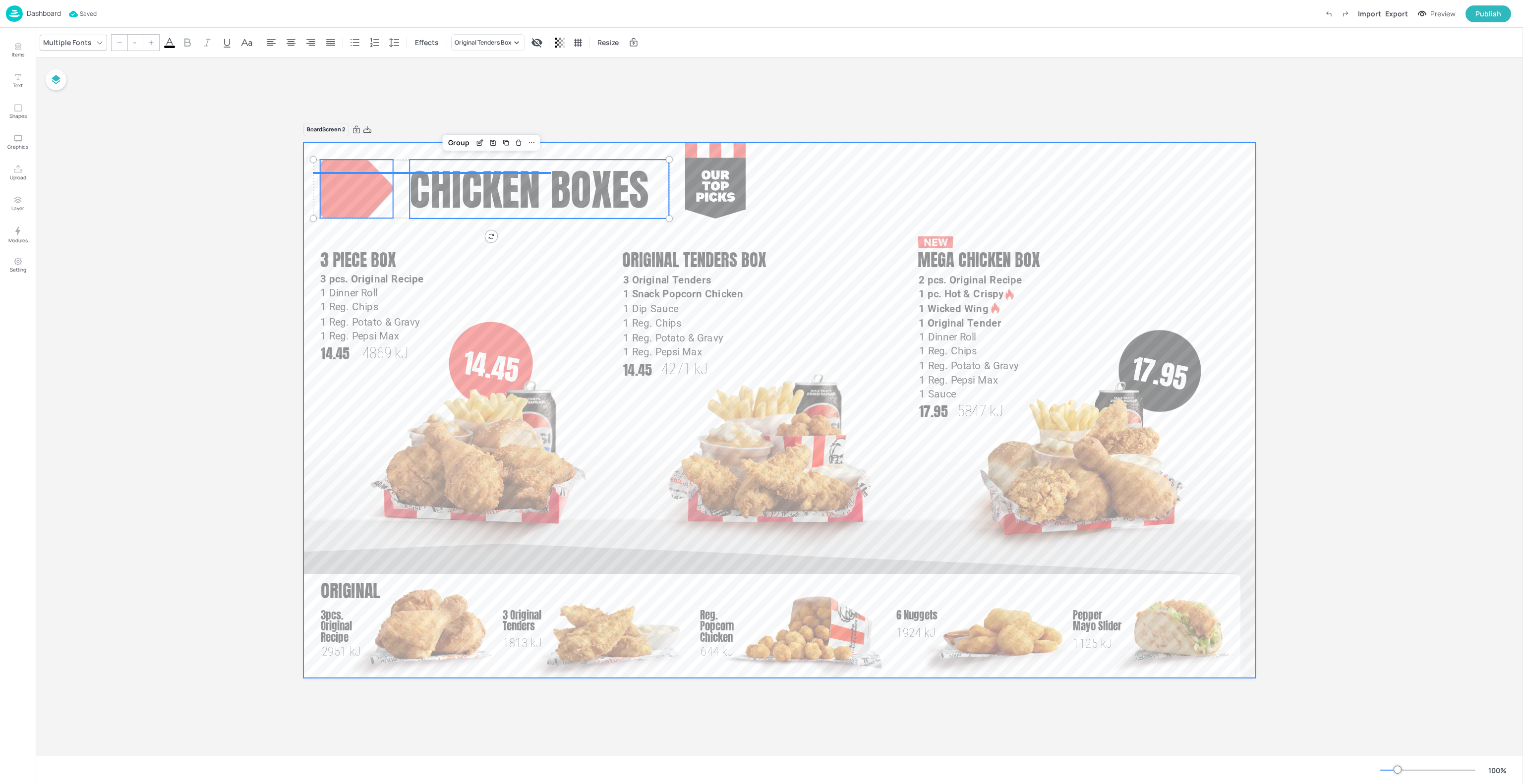
click at [406, 171] on div at bounding box center [780, 410] width 952 height 535
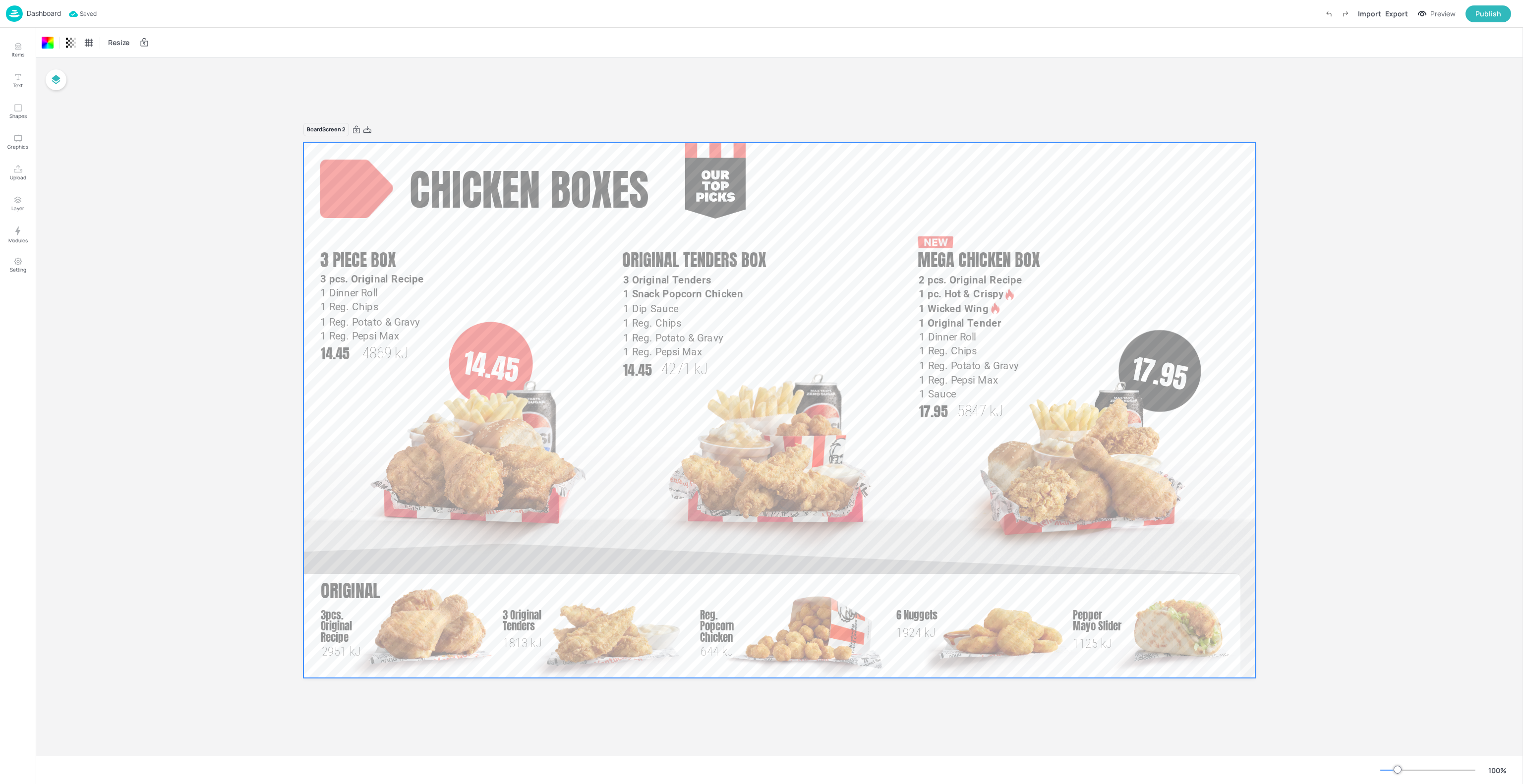
drag, startPoint x: 401, startPoint y: 130, endPoint x: 400, endPoint y: 178, distance: 48.0
click at [397, 183] on div "Board Screen 2 1 Dinner Roll 1 Reg. Chips 1 Reg. Potato & Gravy 1 Reg. Pepsi Ma…" at bounding box center [780, 413] width 952 height 580
drag, startPoint x: 405, startPoint y: 152, endPoint x: 402, endPoint y: 178, distance: 26.2
click at [402, 178] on div at bounding box center [780, 410] width 952 height 535
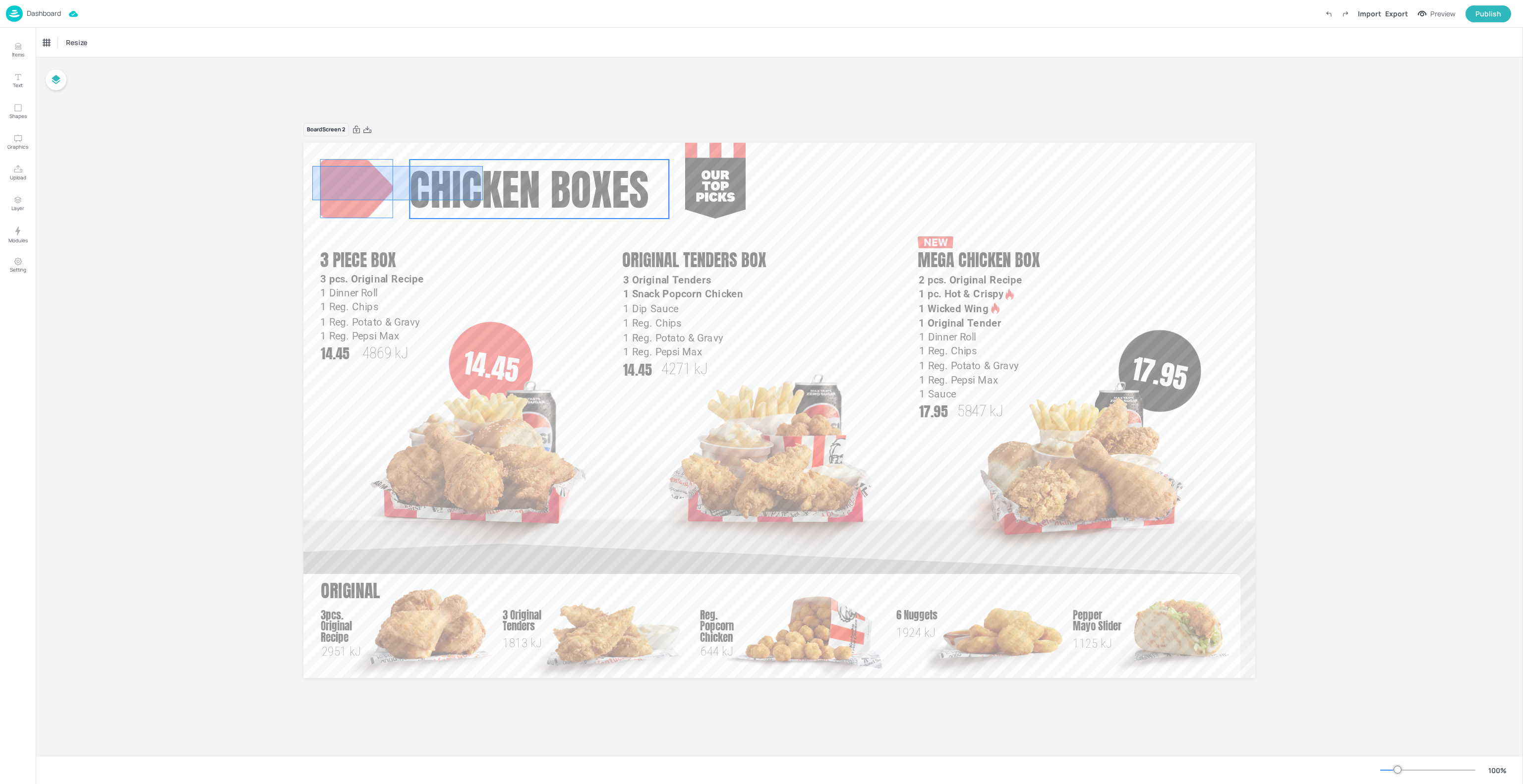
drag, startPoint x: 312, startPoint y: 166, endPoint x: 483, endPoint y: 201, distance: 174.5
click at [483, 143] on div "1 Dinner Roll 1 Reg. Chips 1 Reg. Potato & Gravy 1 Reg. Pepsi Max 1 Sauce Chick…" at bounding box center [780, 143] width 952 height 0
